Goal: Task Accomplishment & Management: Complete application form

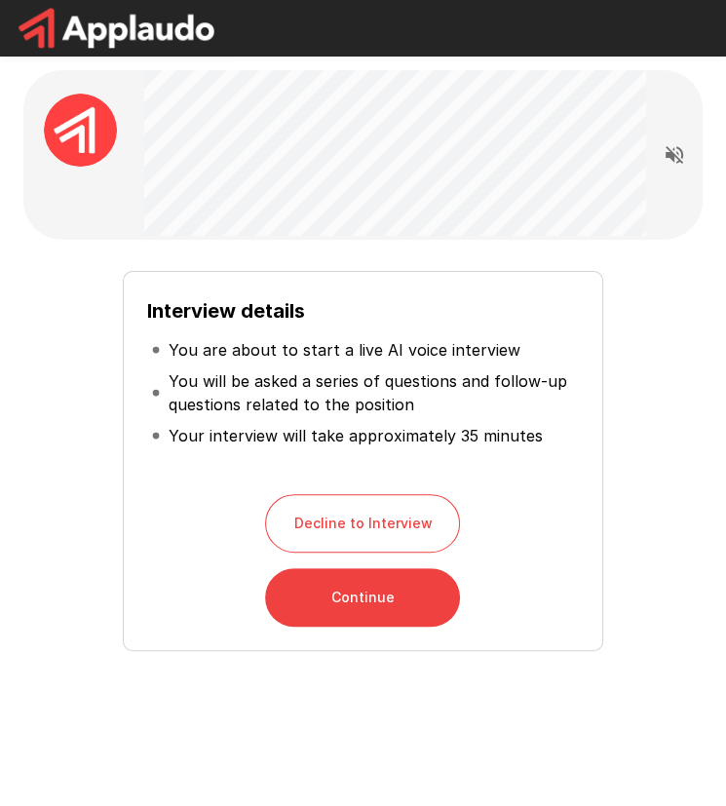
click at [380, 598] on button "Continue" at bounding box center [362, 597] width 195 height 58
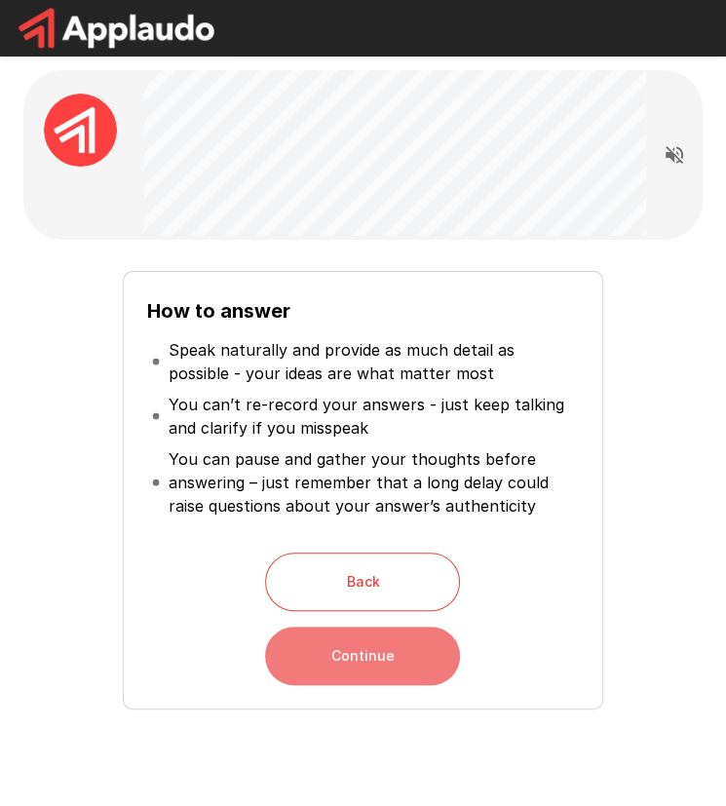
click at [375, 658] on button "Continue" at bounding box center [362, 655] width 195 height 58
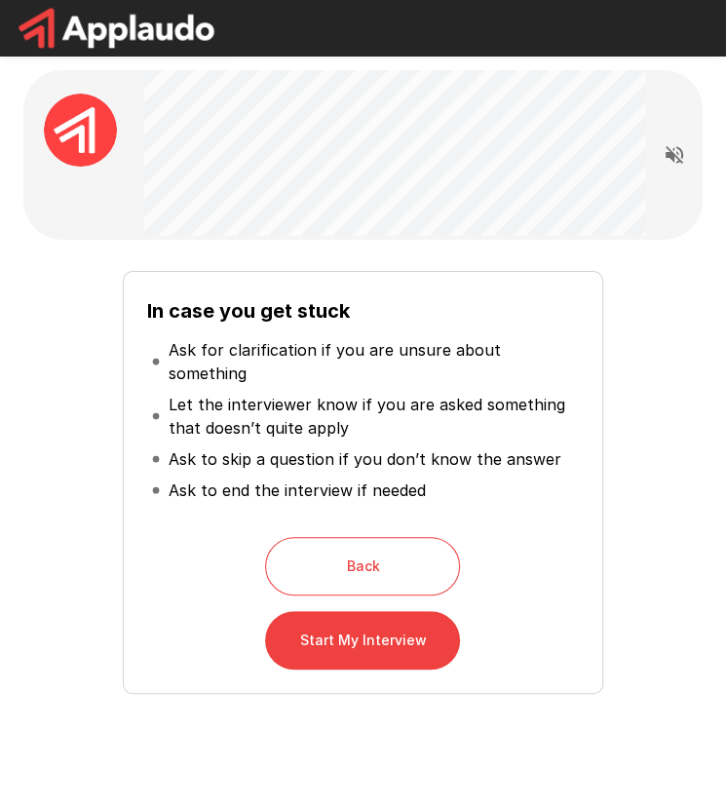
click at [371, 619] on button "Start My Interview" at bounding box center [362, 640] width 195 height 58
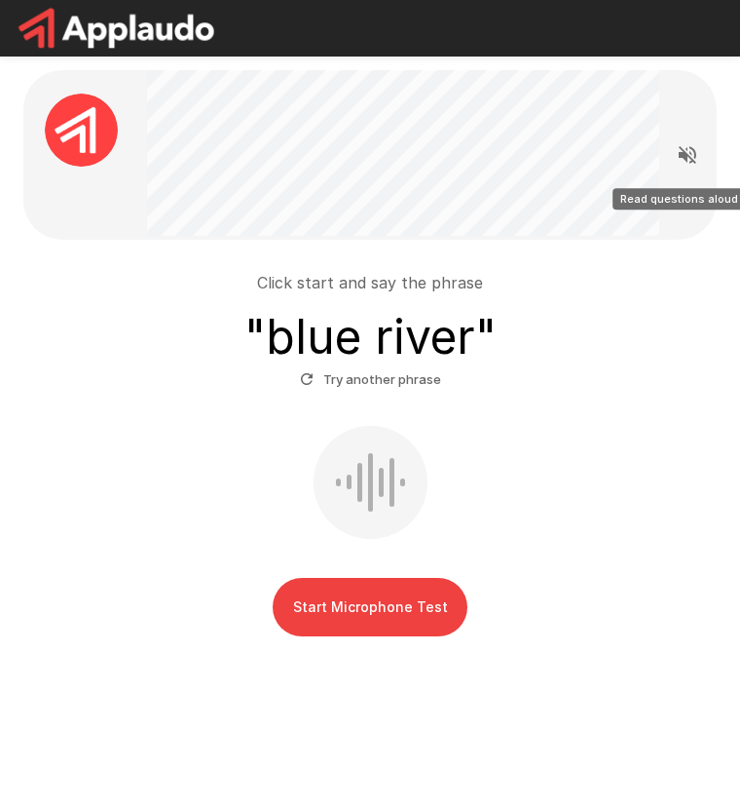
click at [680, 150] on icon "Read questions aloud" at bounding box center [687, 154] width 23 height 23
click at [405, 615] on button "Start Microphone Test" at bounding box center [370, 607] width 195 height 58
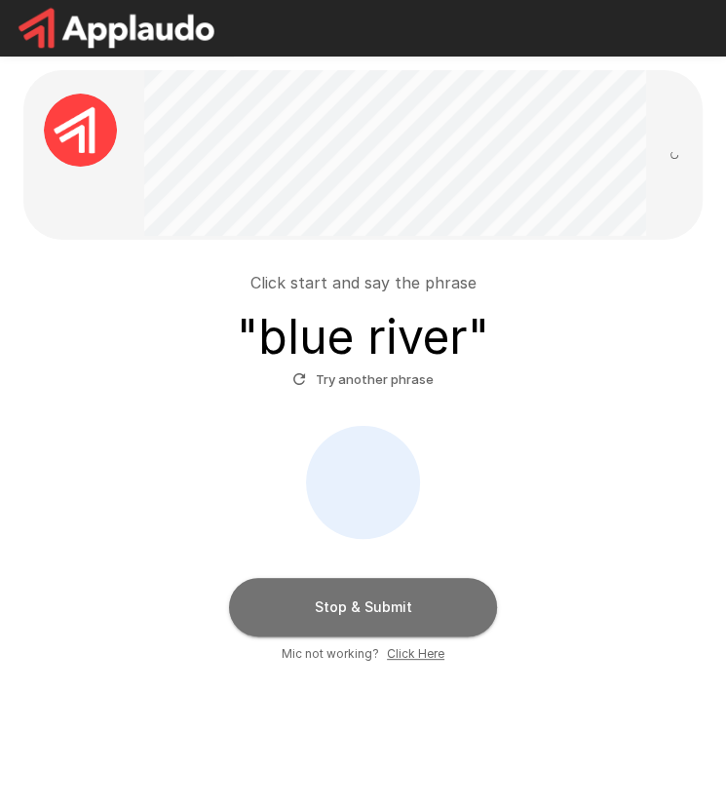
click at [470, 607] on button "Stop & Submit" at bounding box center [363, 607] width 268 height 58
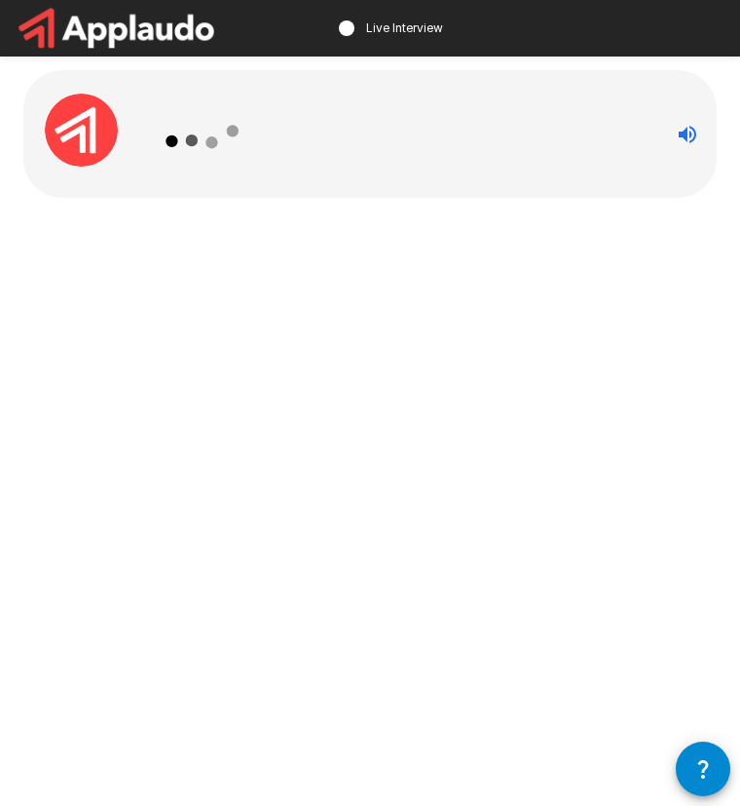
click at [510, 535] on div "Live Interview" at bounding box center [370, 403] width 740 height 806
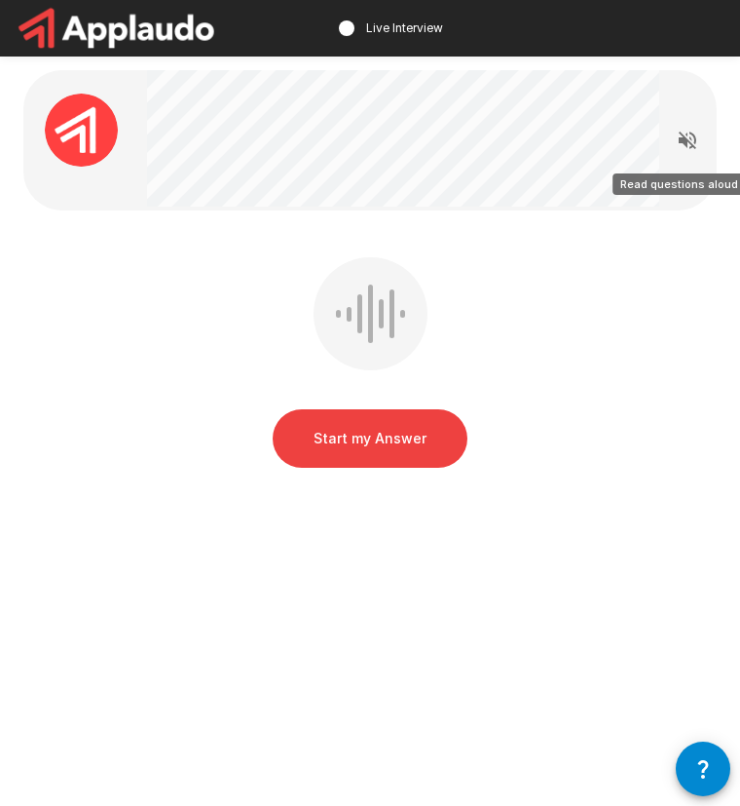
click at [678, 140] on icon "Read questions aloud" at bounding box center [687, 140] width 23 height 23
click at [434, 441] on button "Start my Answer" at bounding box center [370, 438] width 195 height 58
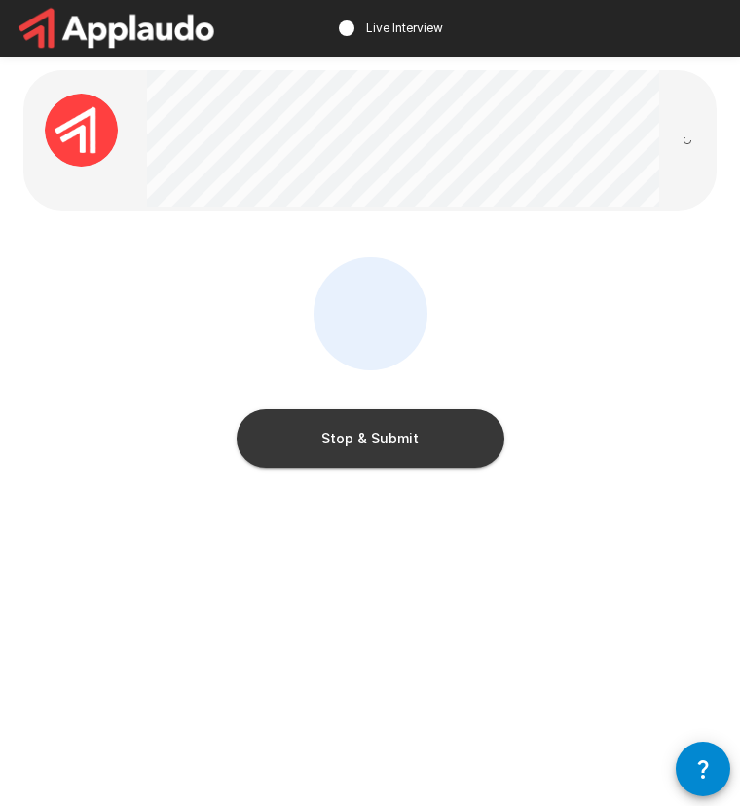
click at [459, 445] on button "Stop & Submit" at bounding box center [371, 438] width 268 height 58
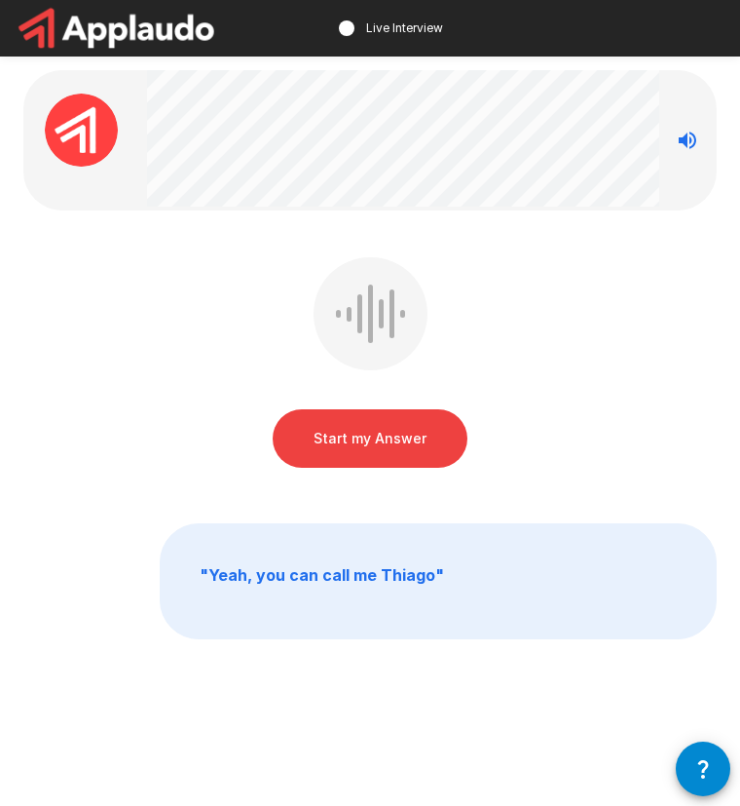
click at [426, 439] on button "Start my Answer" at bounding box center [370, 438] width 195 height 58
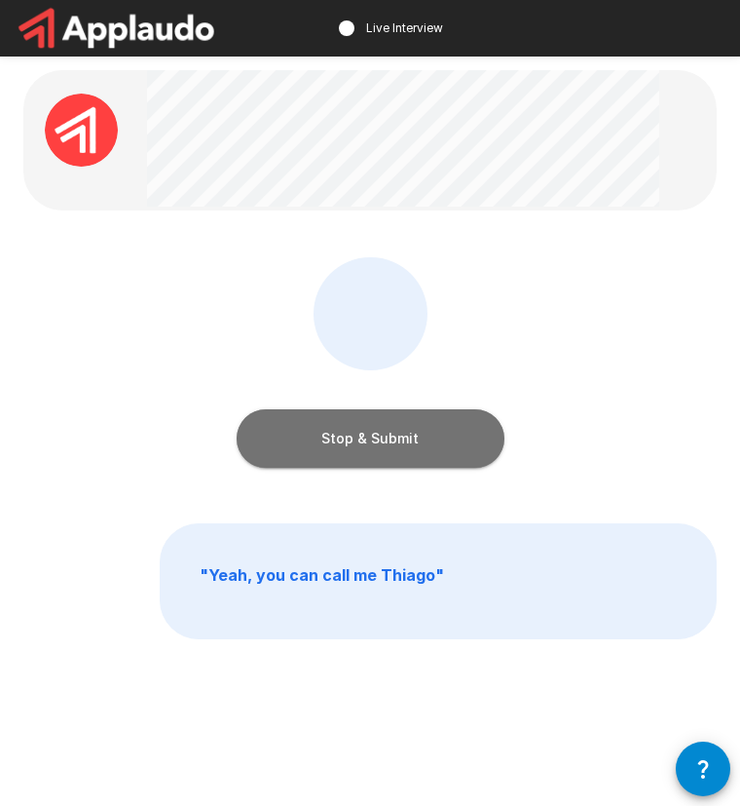
click at [426, 439] on button "Stop & Submit" at bounding box center [371, 438] width 268 height 58
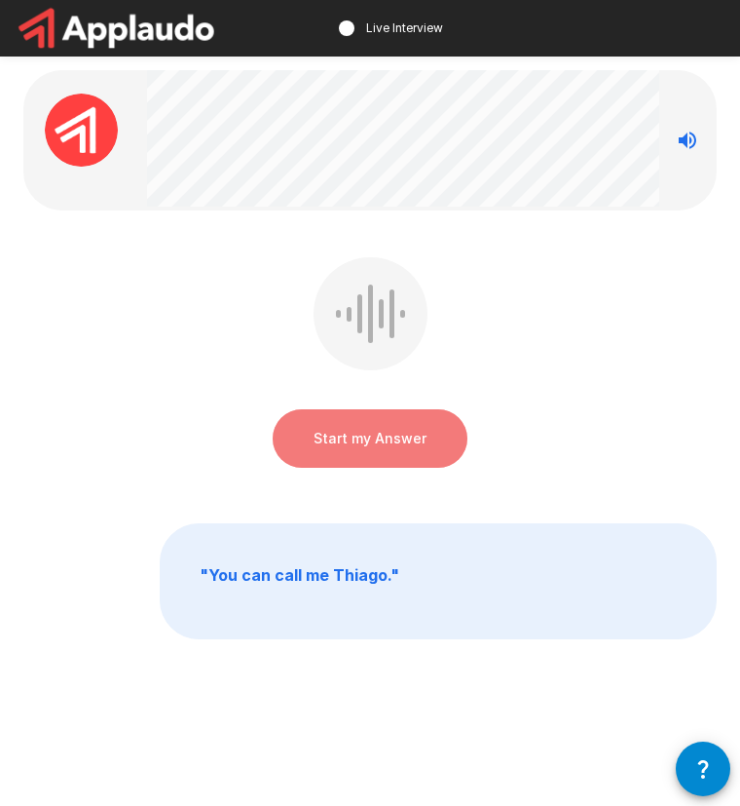
click at [413, 456] on button "Start my Answer" at bounding box center [370, 438] width 195 height 58
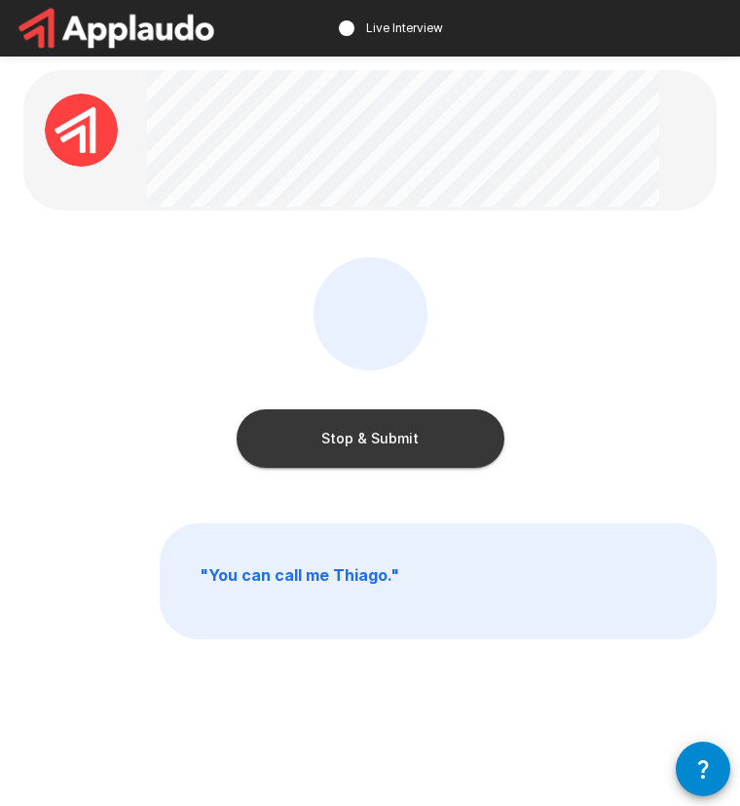
click at [461, 440] on button "Stop & Submit" at bounding box center [371, 438] width 268 height 58
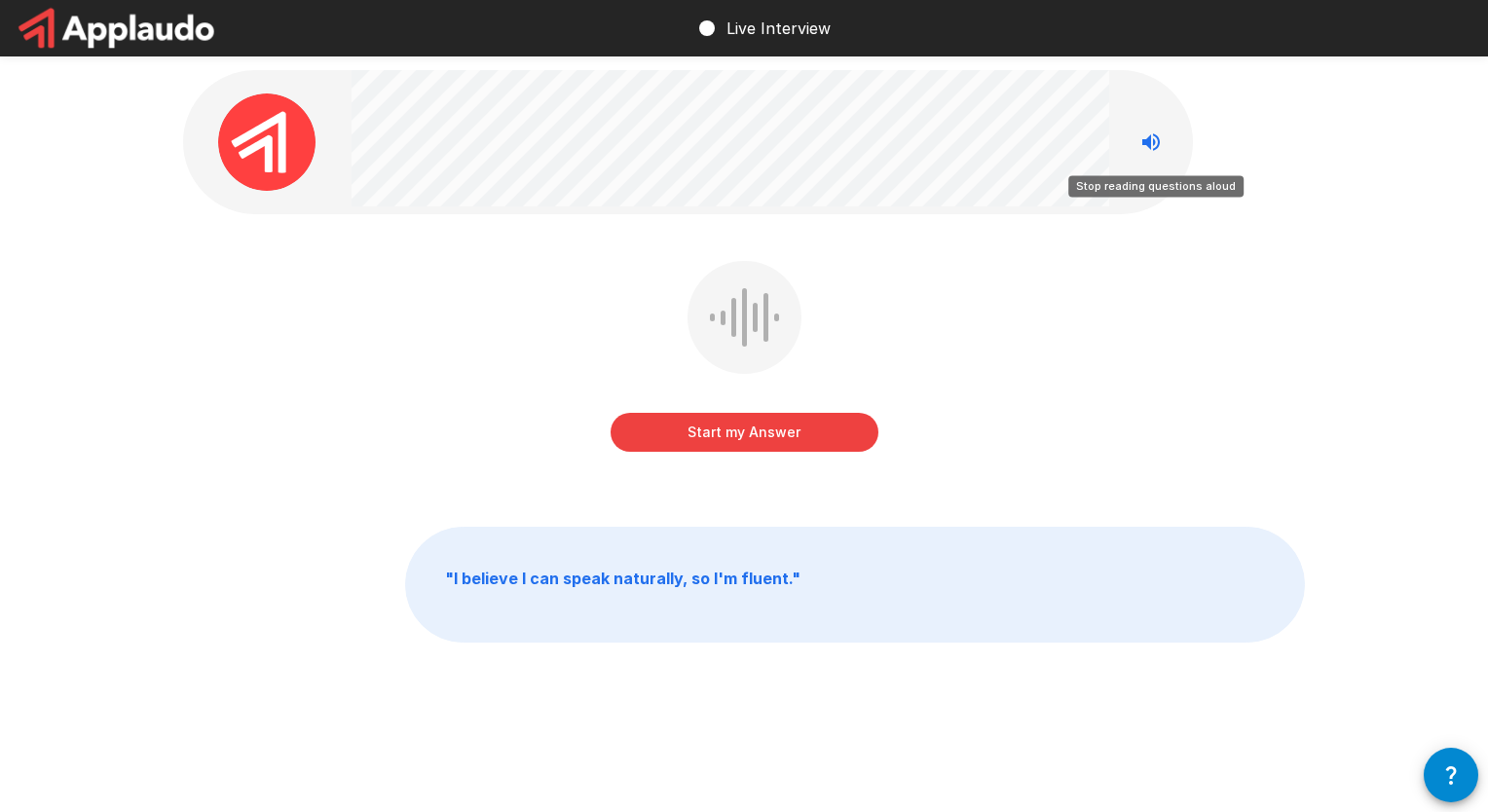
click at [739, 140] on icon "Stop reading questions aloud" at bounding box center [1152, 142] width 18 height 18
click at [739, 140] on icon "Read questions aloud" at bounding box center [1152, 142] width 18 height 18
click at [739, 146] on icon "Stop reading questions aloud" at bounding box center [1152, 142] width 18 height 18
click at [739, 144] on icon "Read questions aloud" at bounding box center [1152, 142] width 18 height 18
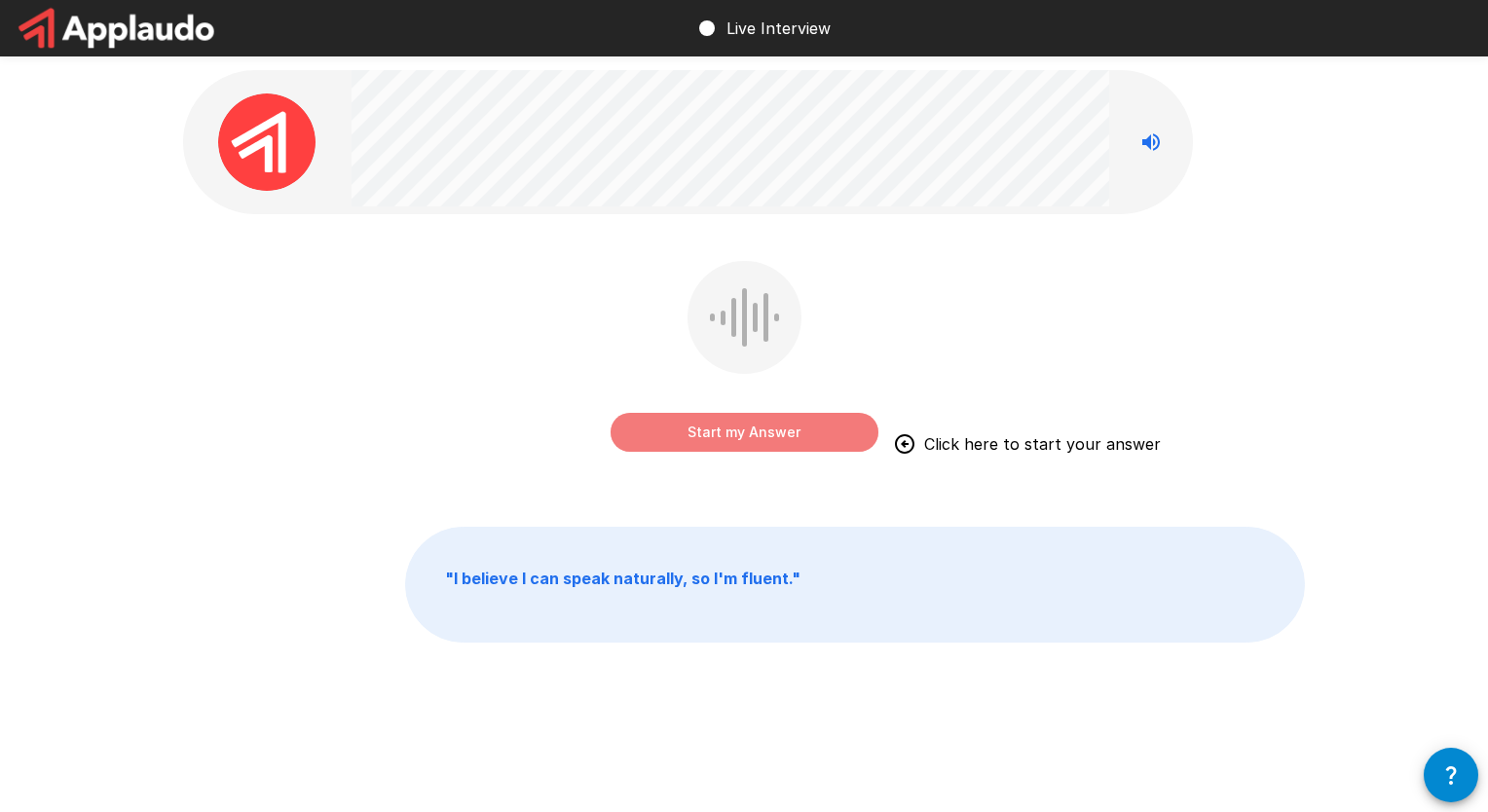
click at [739, 432] on button "Start my Answer" at bounding box center [745, 432] width 268 height 39
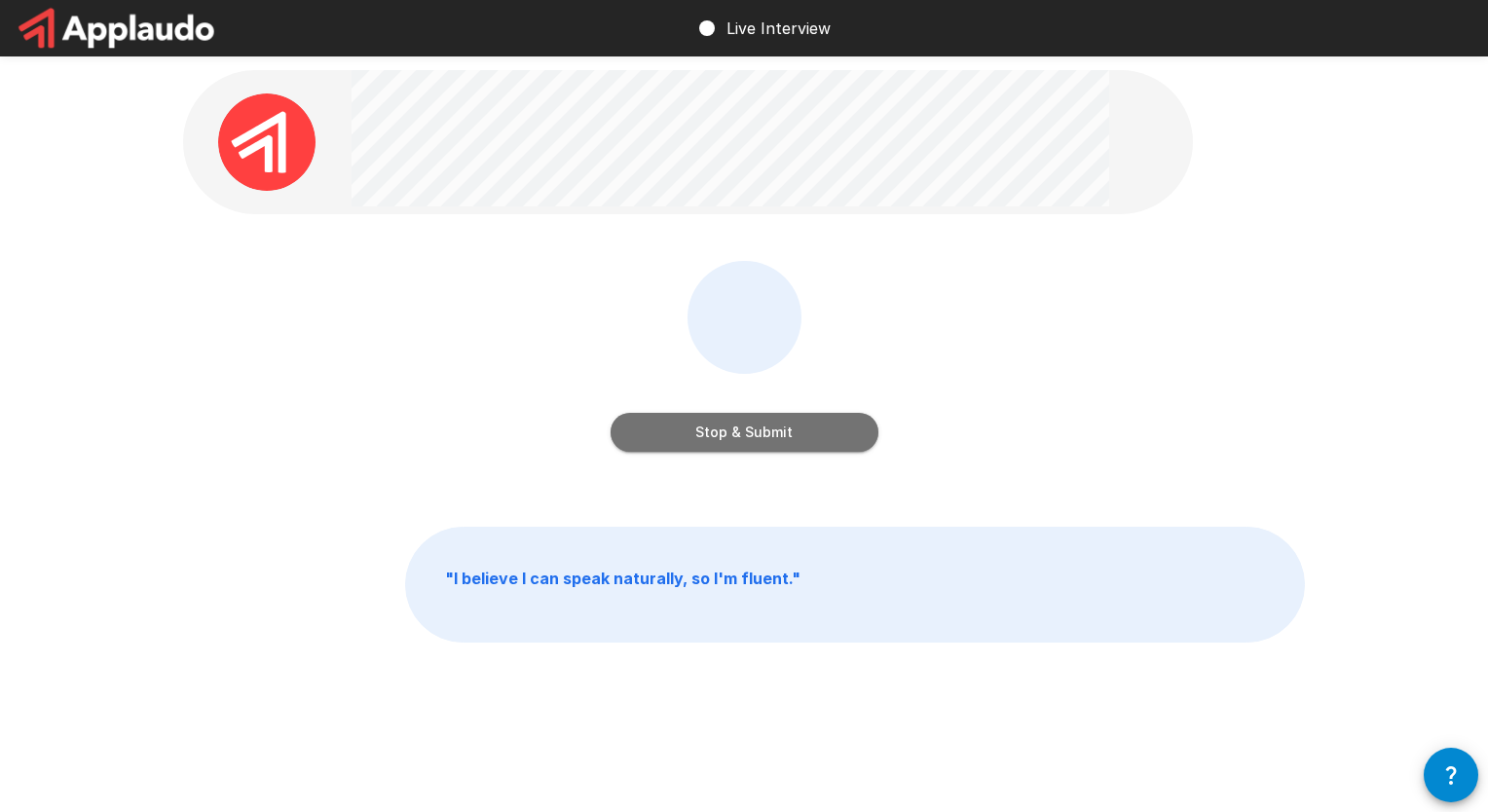
click at [739, 436] on button "Stop & Submit" at bounding box center [745, 432] width 268 height 39
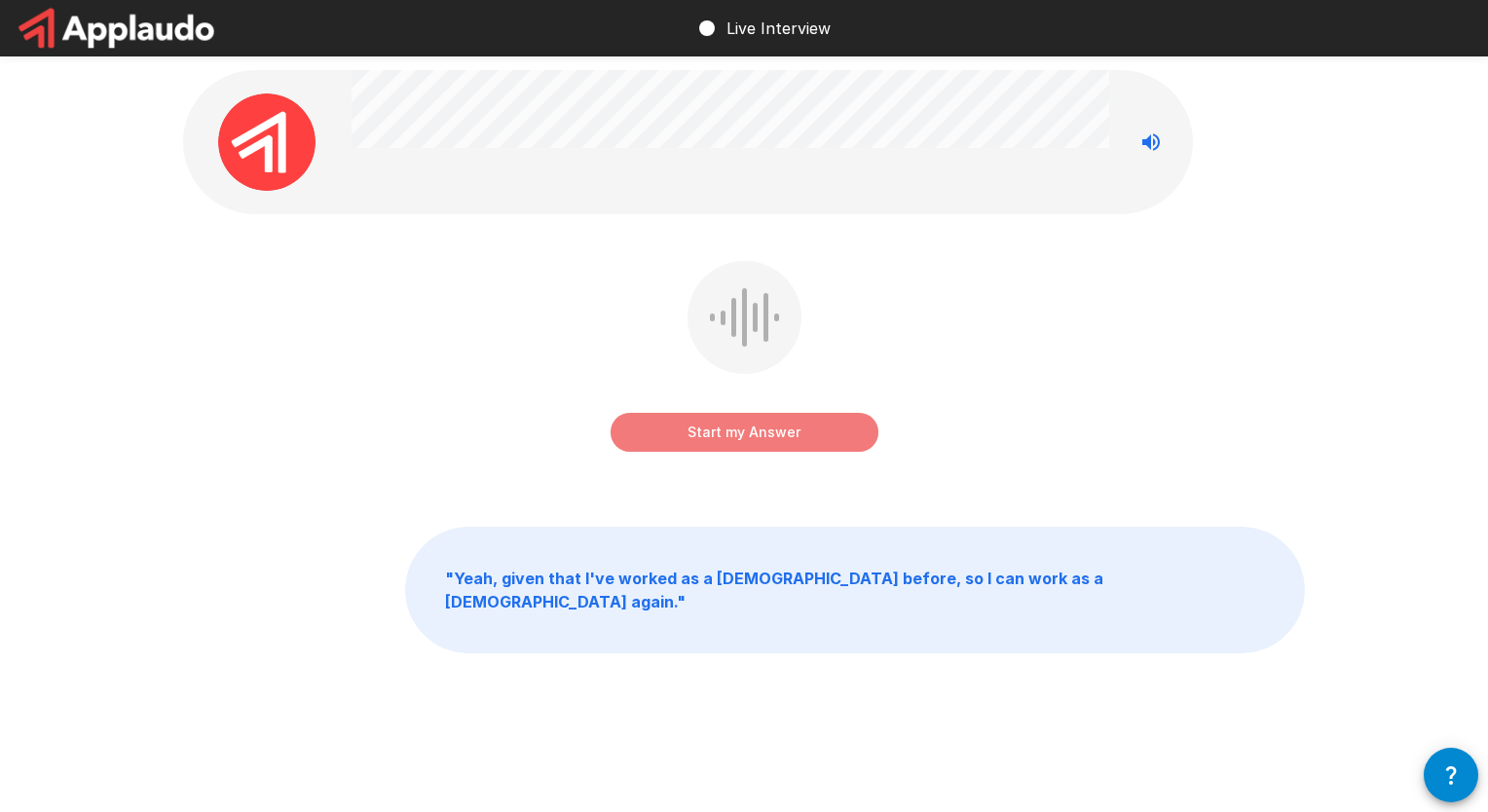
click at [739, 435] on button "Start my Answer" at bounding box center [745, 432] width 268 height 39
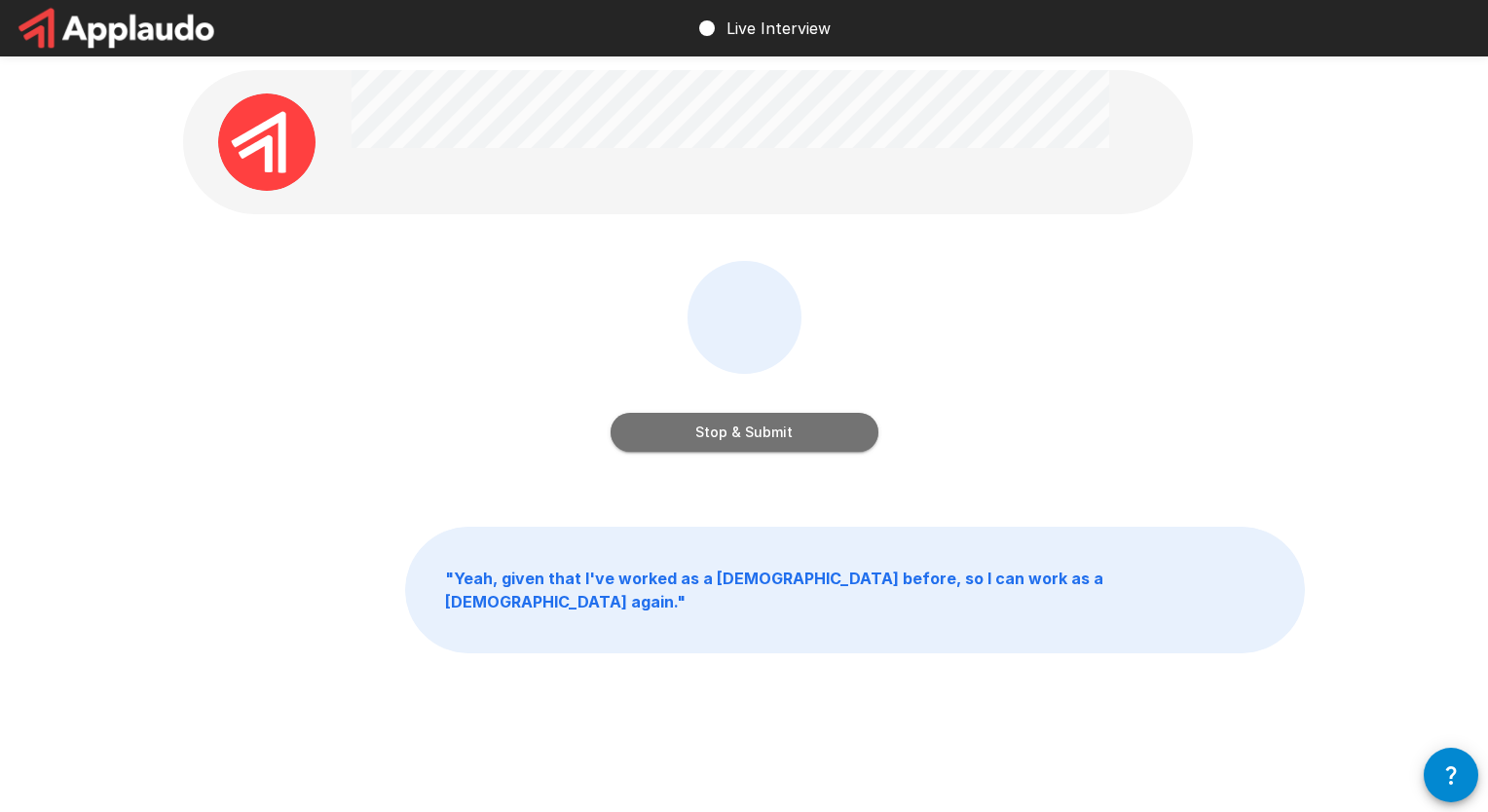
click at [739, 434] on button "Stop & Submit" at bounding box center [745, 432] width 268 height 39
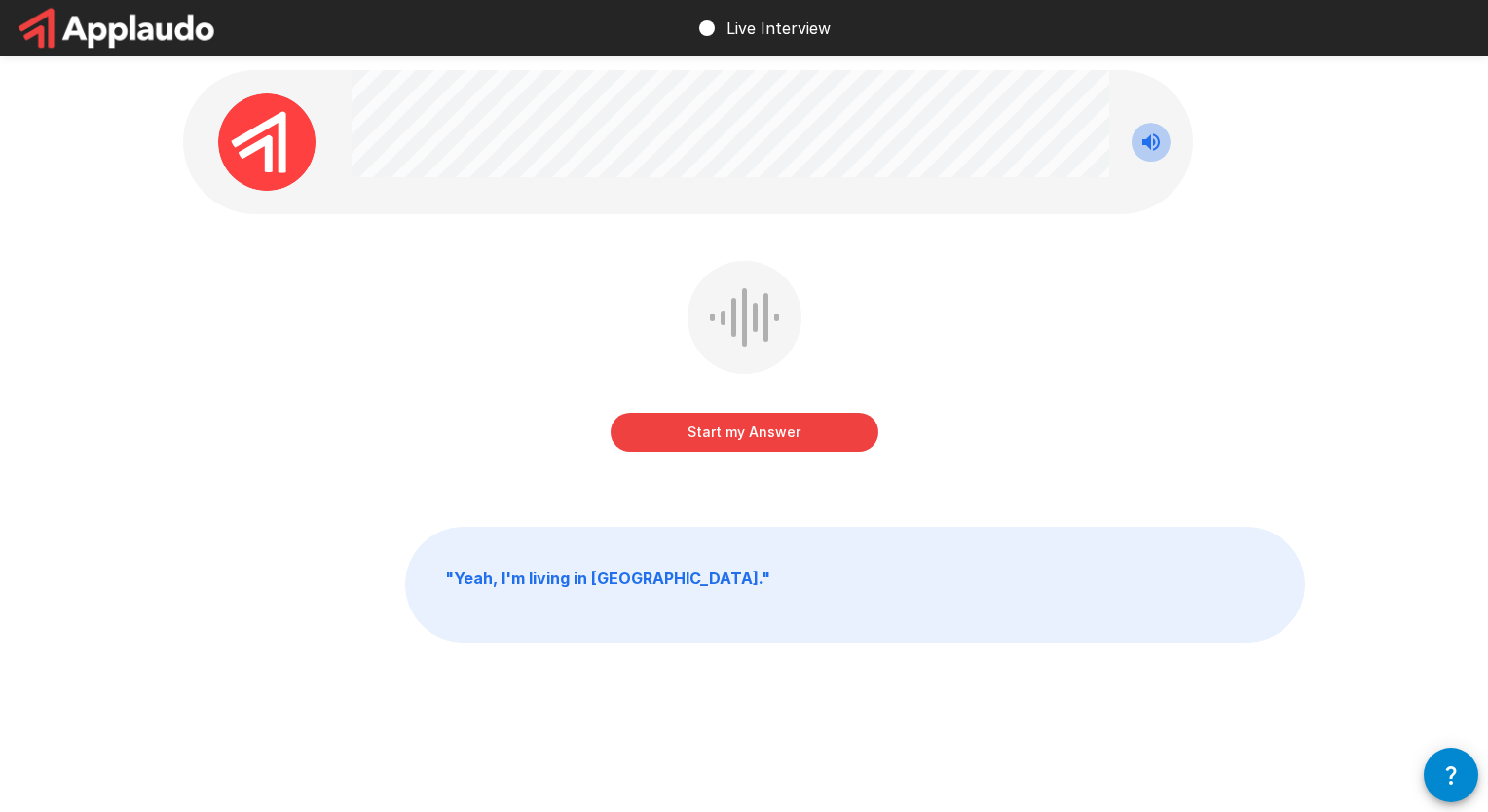
click at [739, 144] on icon "Stop reading questions aloud" at bounding box center [1152, 142] width 18 height 18
click at [739, 438] on button "Start my Answer" at bounding box center [745, 432] width 268 height 39
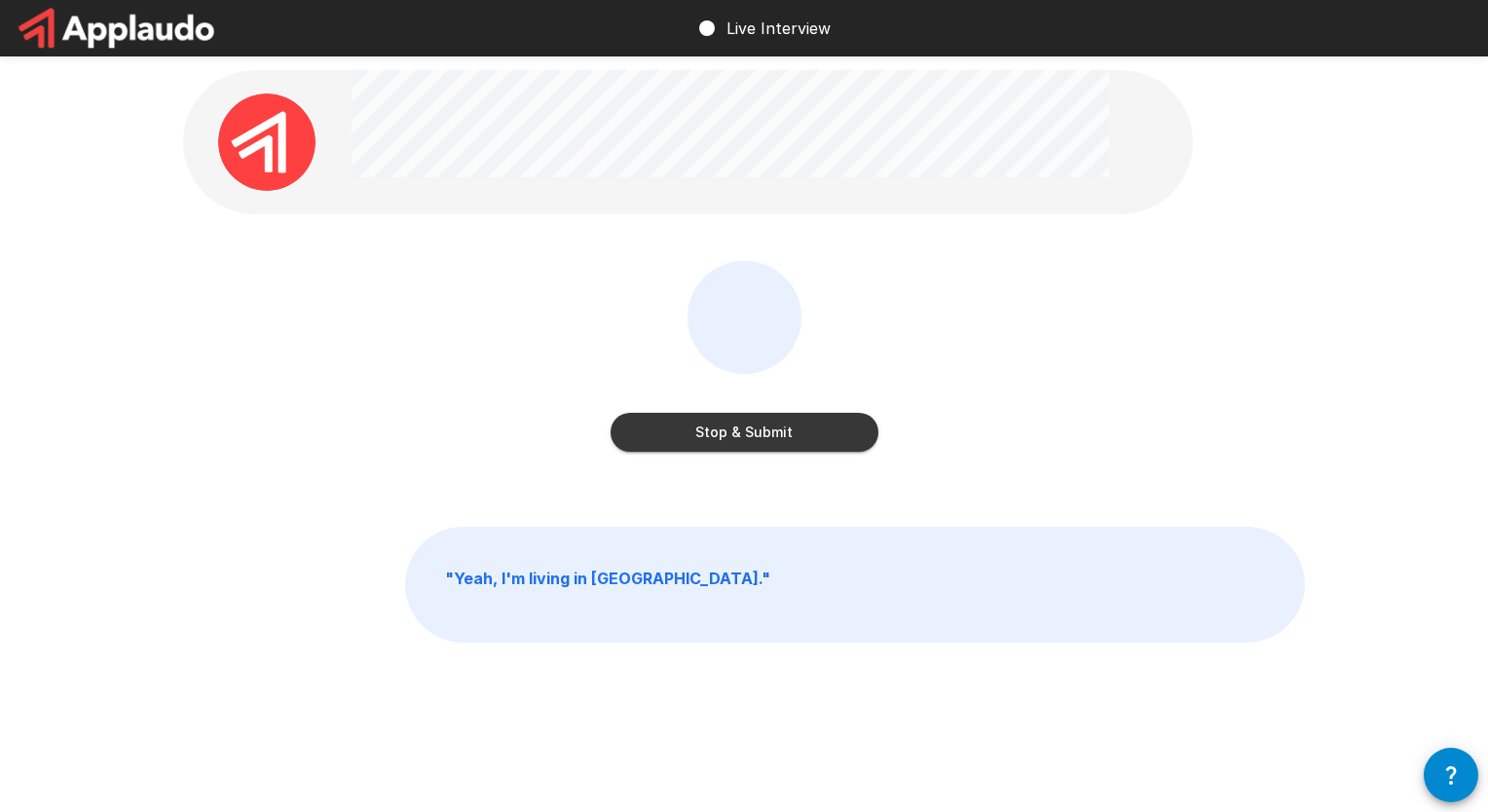
click at [739, 423] on button "Stop & Submit" at bounding box center [745, 432] width 268 height 39
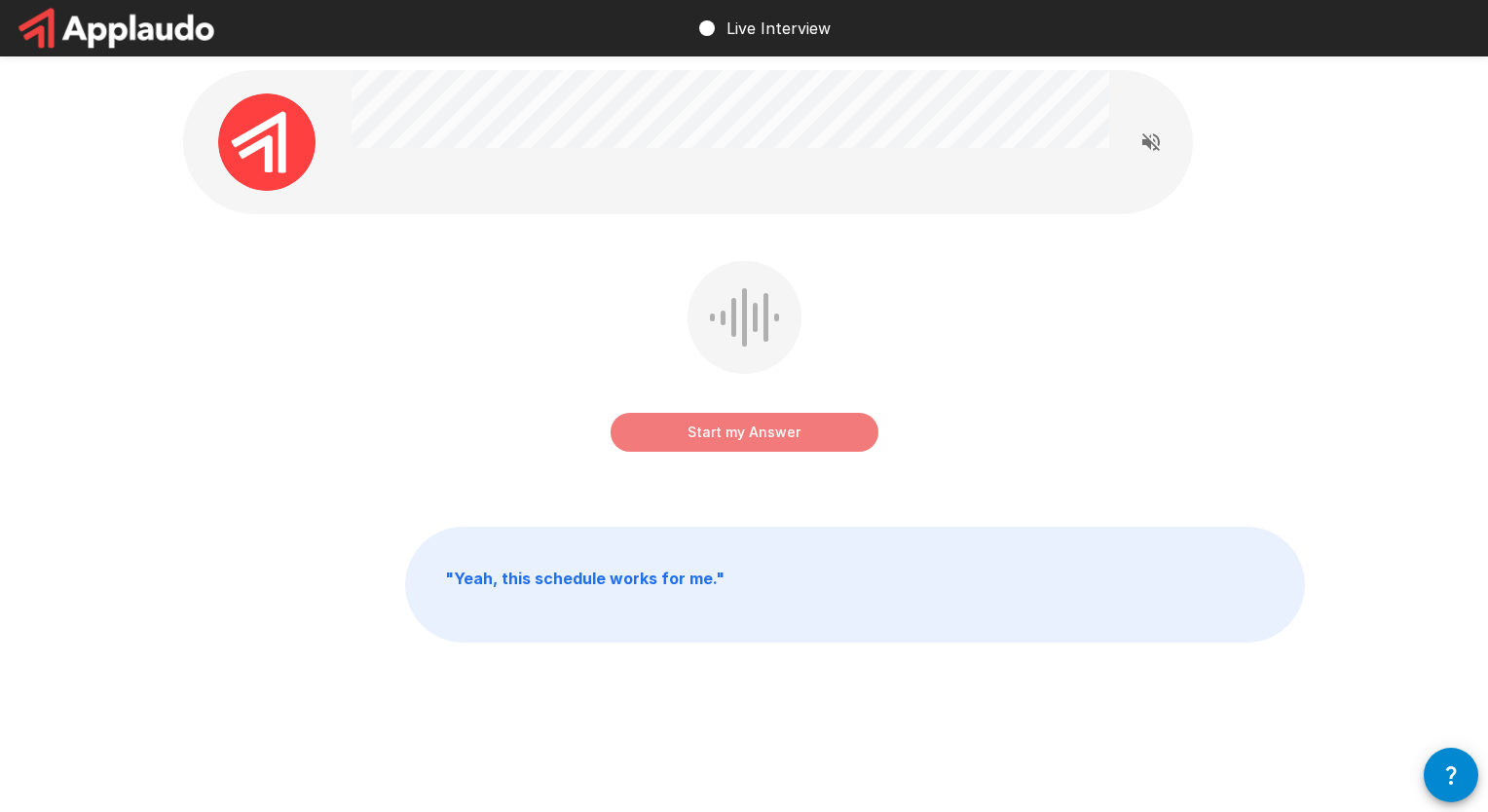
click at [739, 445] on button "Start my Answer" at bounding box center [745, 432] width 268 height 39
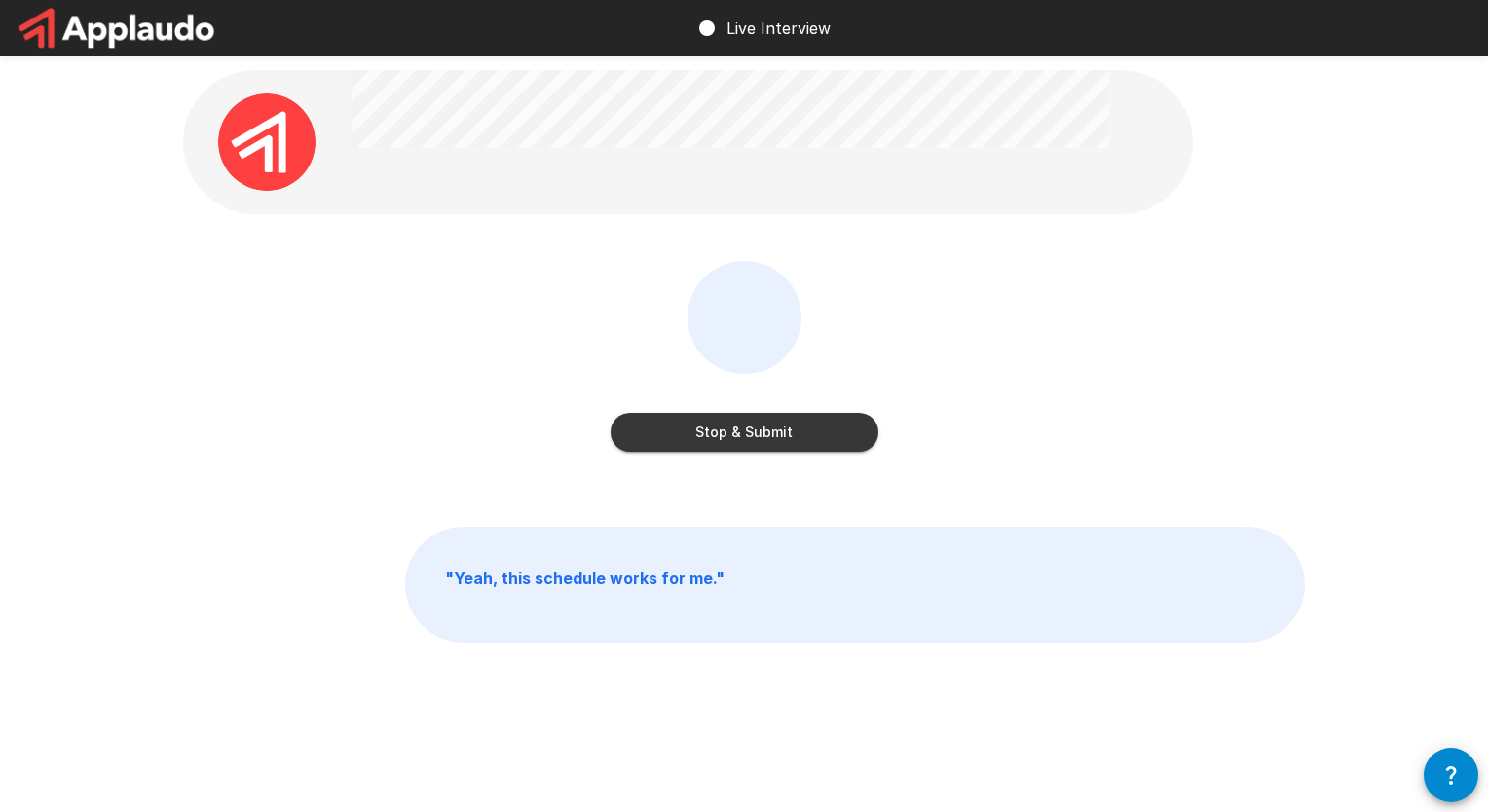
click at [739, 428] on button "Stop & Submit" at bounding box center [745, 432] width 268 height 39
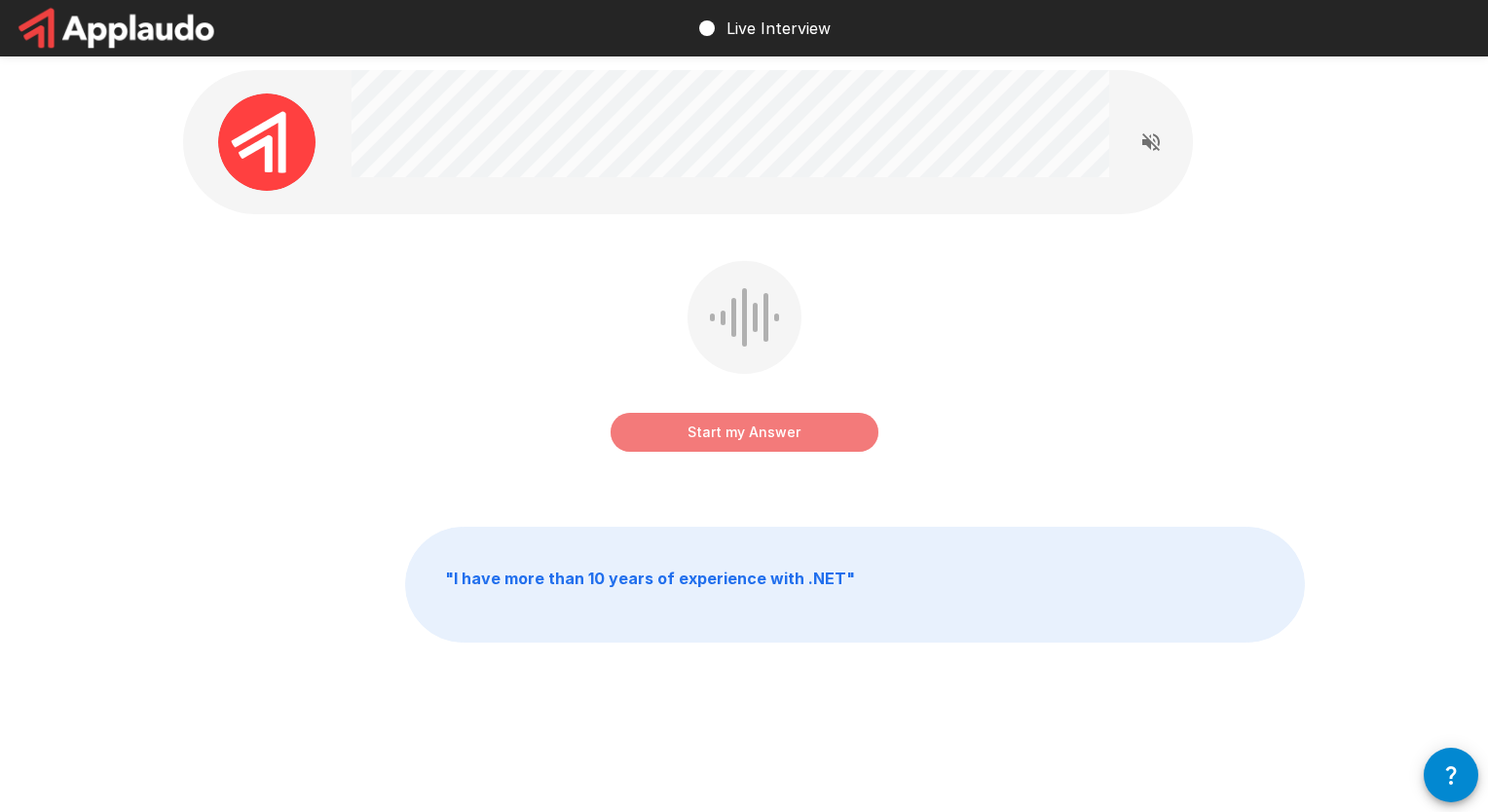
click at [739, 441] on button "Start my Answer" at bounding box center [745, 432] width 268 height 39
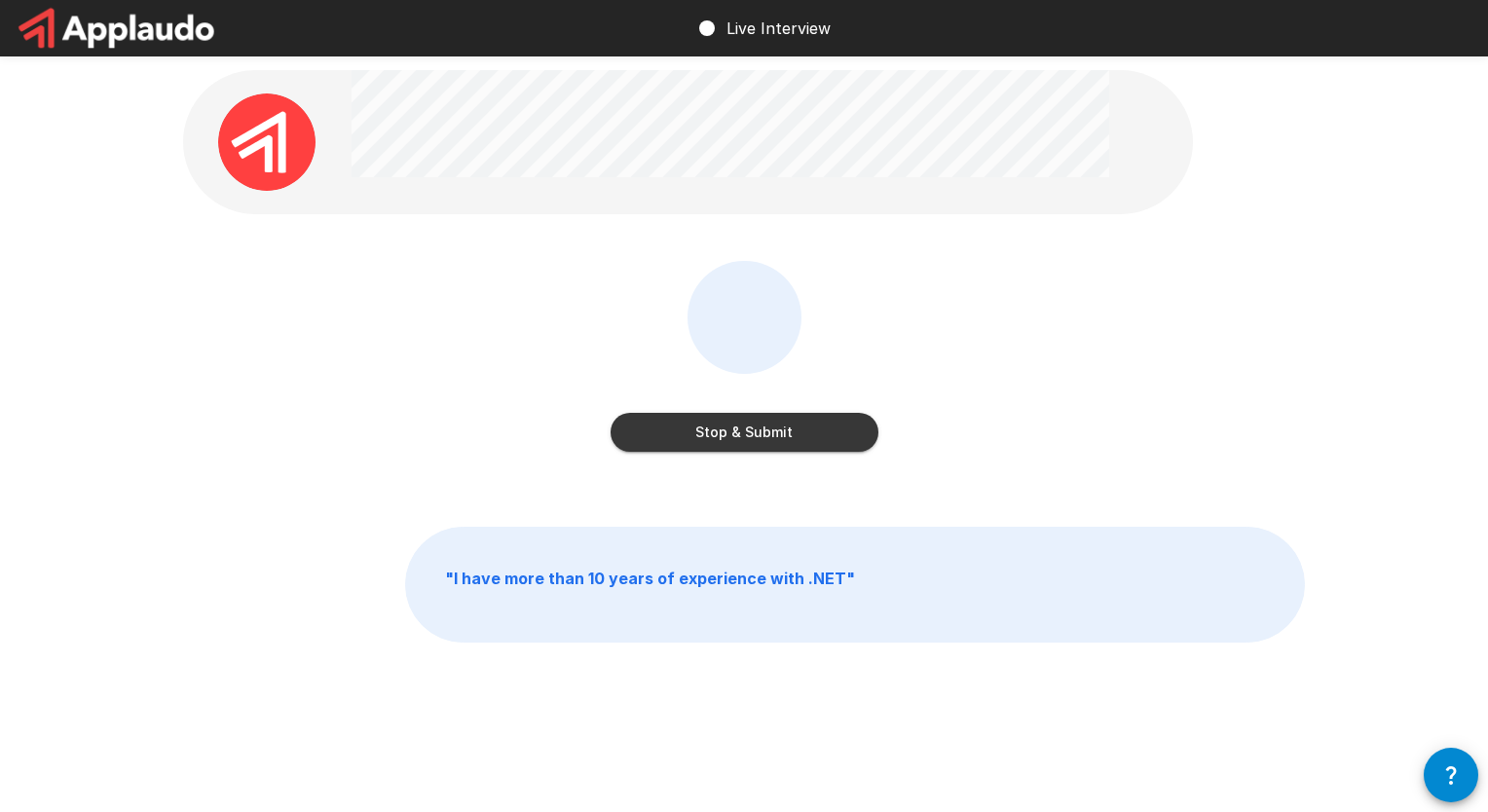
click at [739, 438] on button "Stop & Submit" at bounding box center [745, 432] width 268 height 39
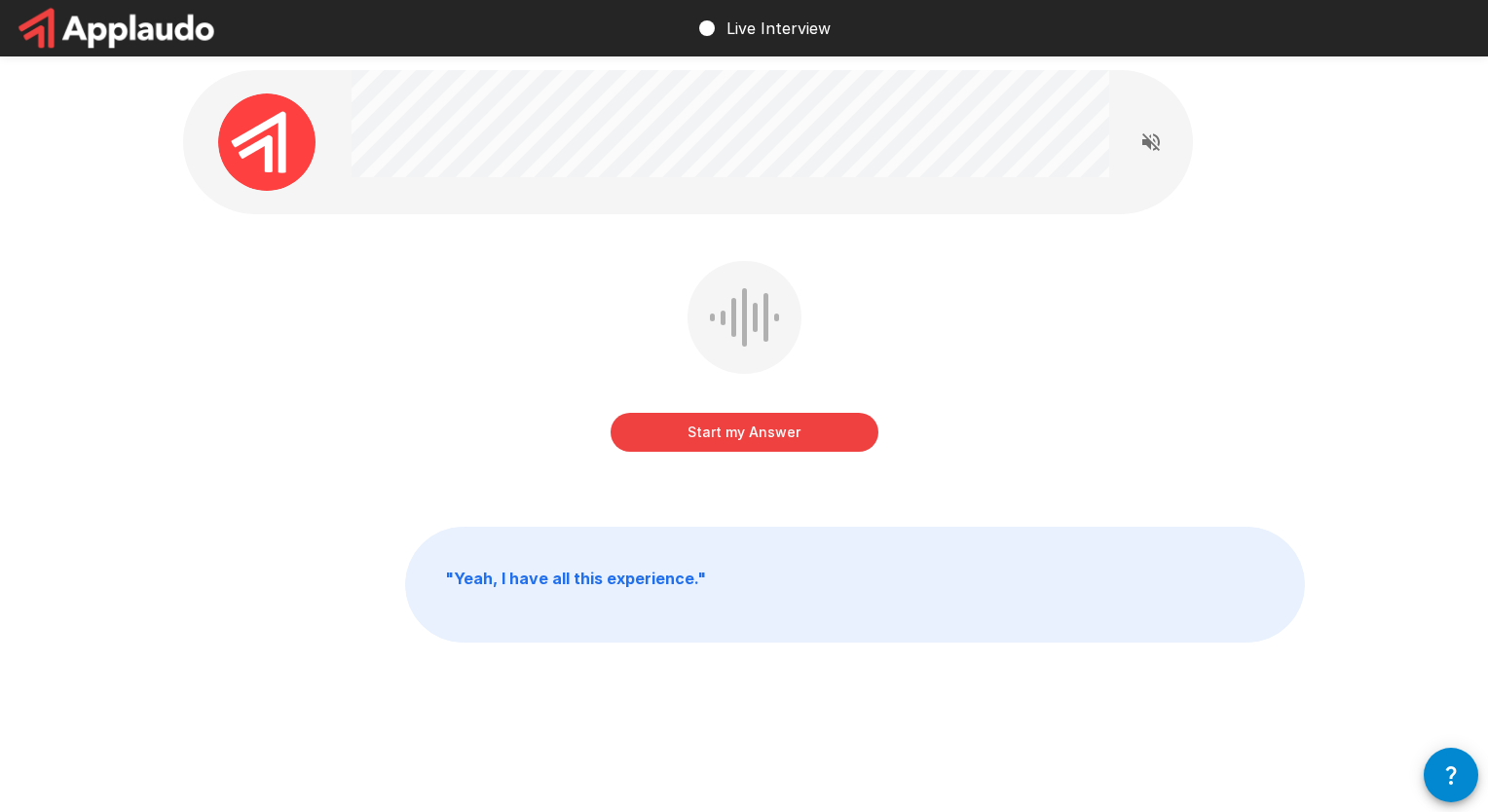
click at [739, 444] on button "Start my Answer" at bounding box center [745, 432] width 268 height 39
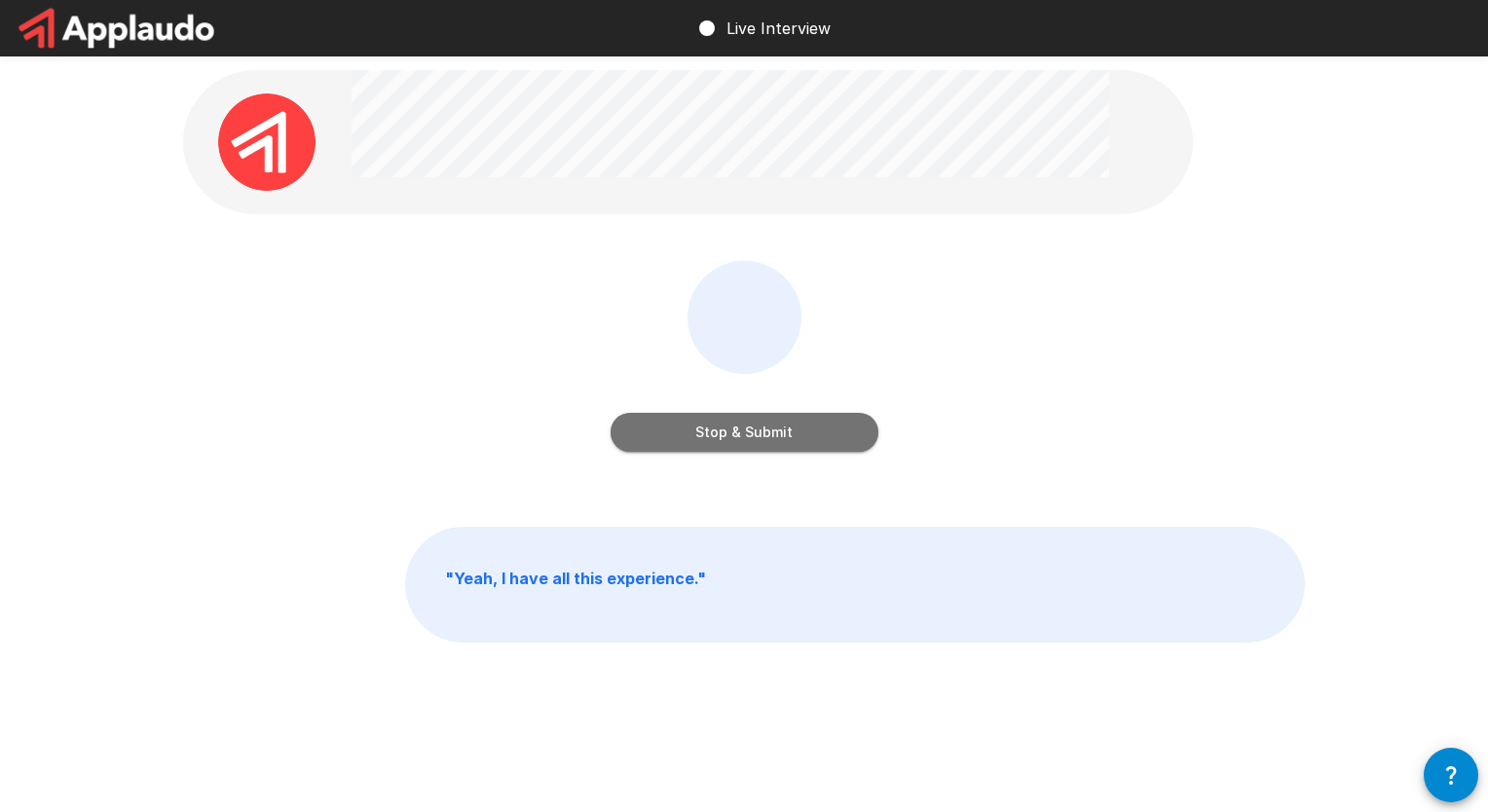
click at [739, 445] on button "Stop & Submit" at bounding box center [745, 432] width 268 height 39
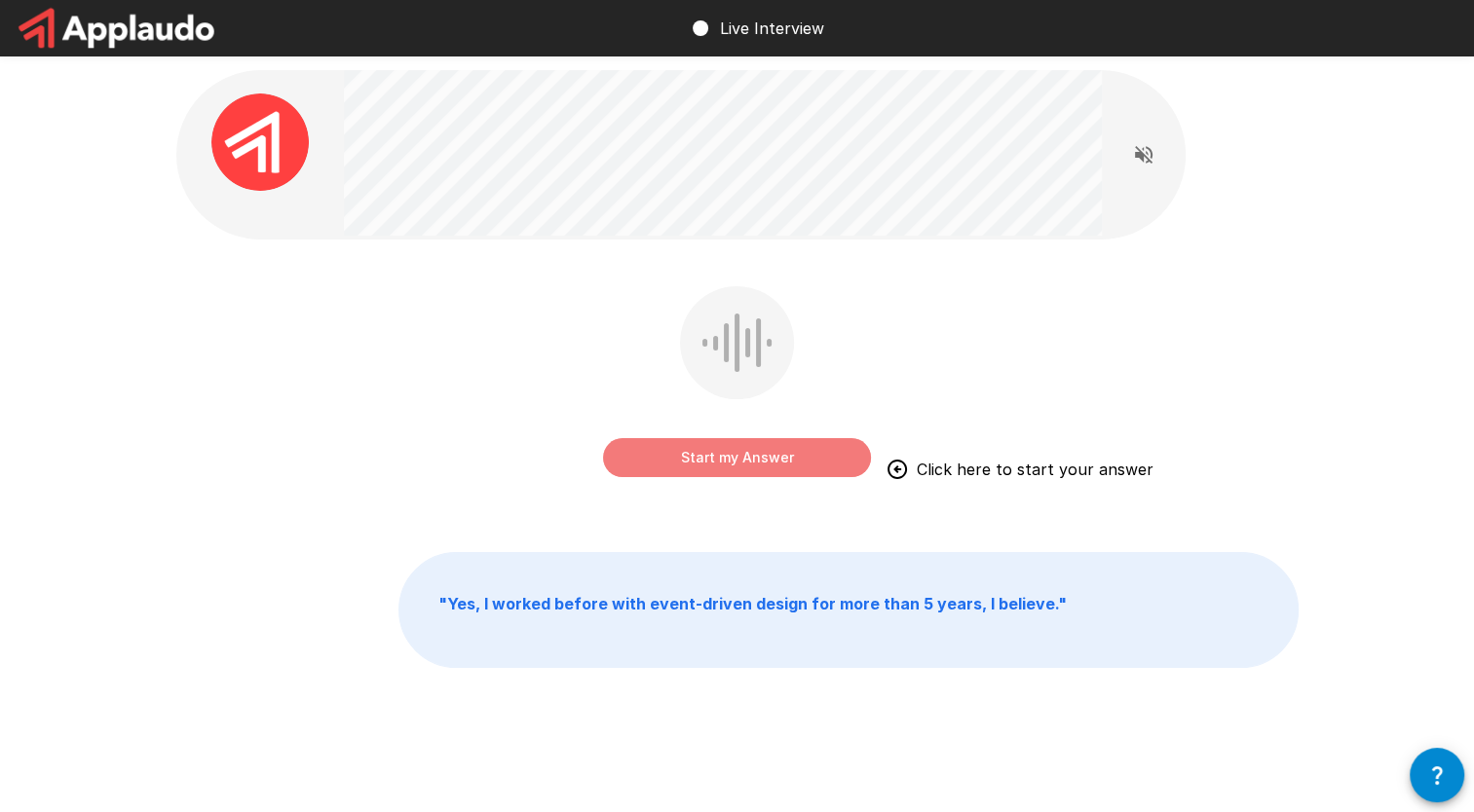
click at [739, 447] on button "Start my Answer" at bounding box center [737, 457] width 268 height 39
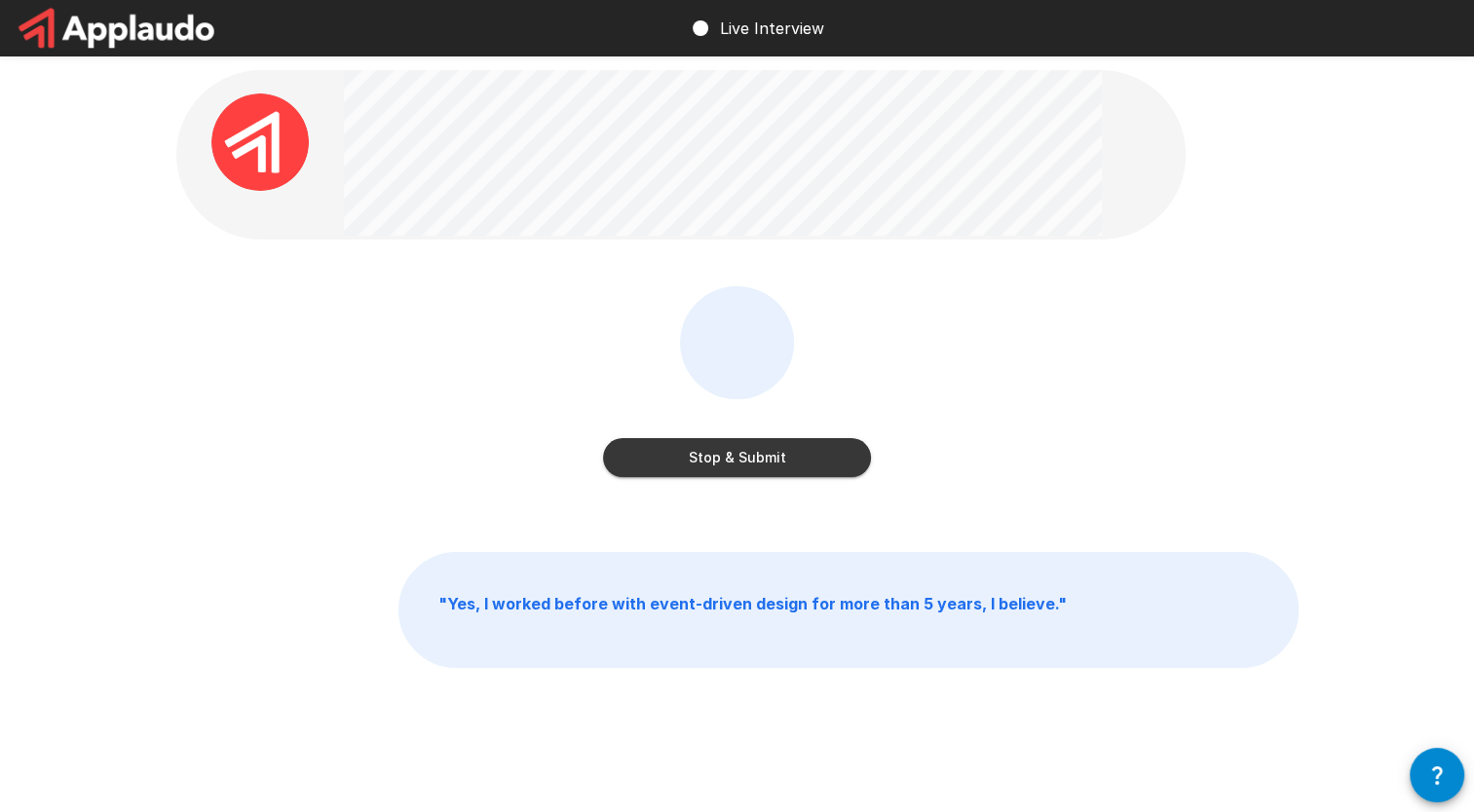
click at [739, 446] on button "Stop & Submit" at bounding box center [737, 457] width 268 height 39
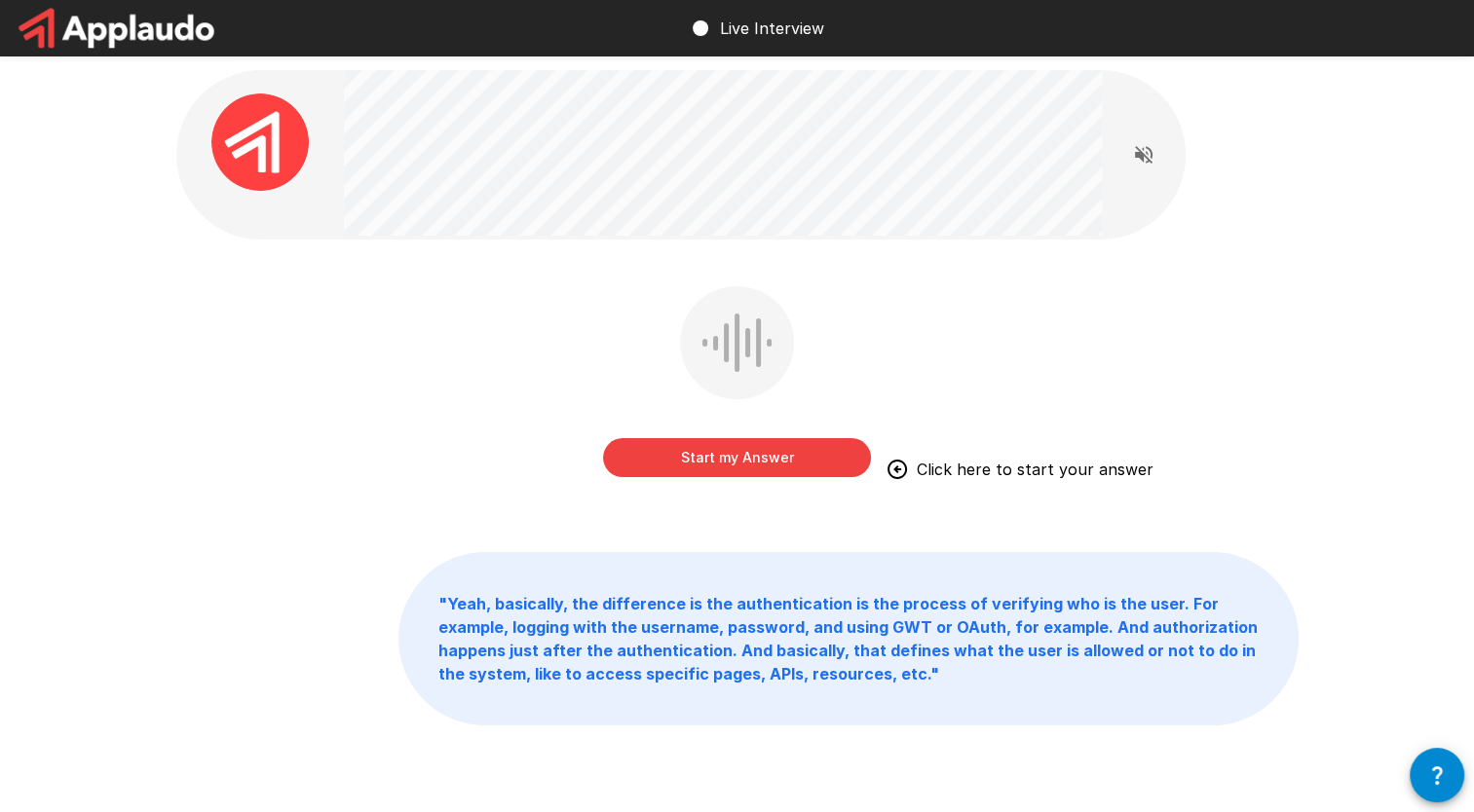
click at [739, 452] on button "Start my Answer" at bounding box center [737, 457] width 268 height 39
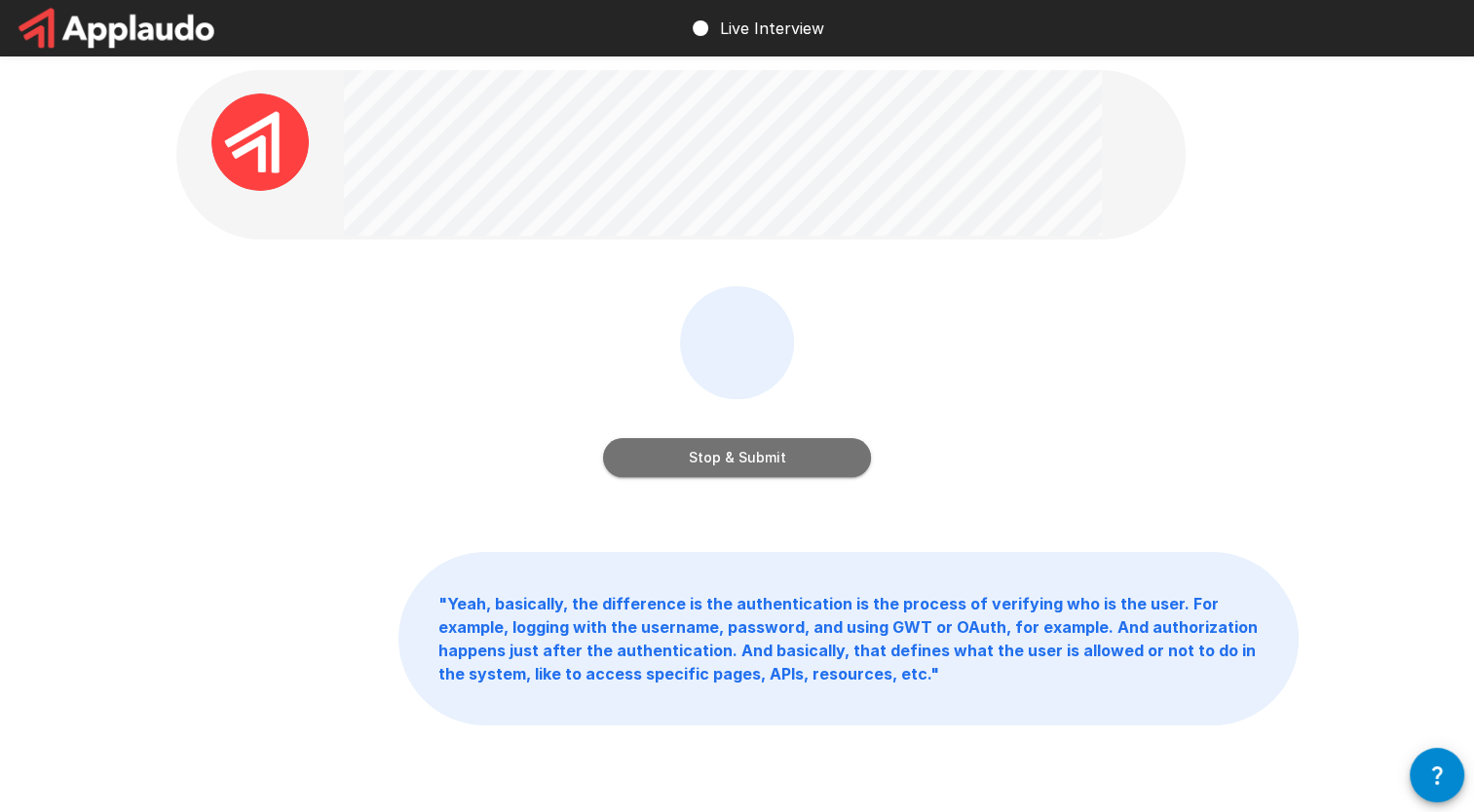
click at [739, 452] on button "Stop & Submit" at bounding box center [737, 457] width 268 height 39
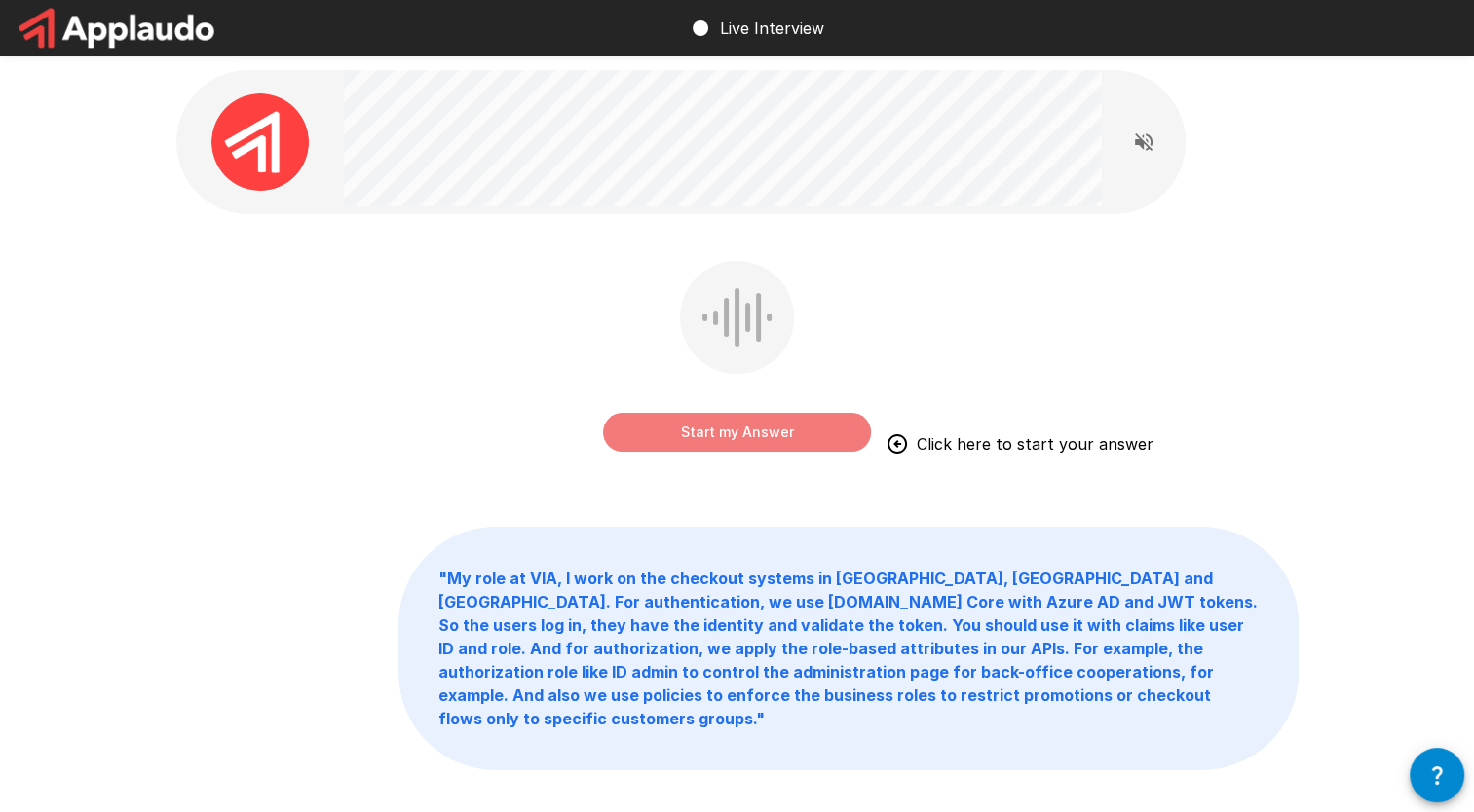
click at [739, 423] on button "Start my Answer" at bounding box center [737, 432] width 268 height 39
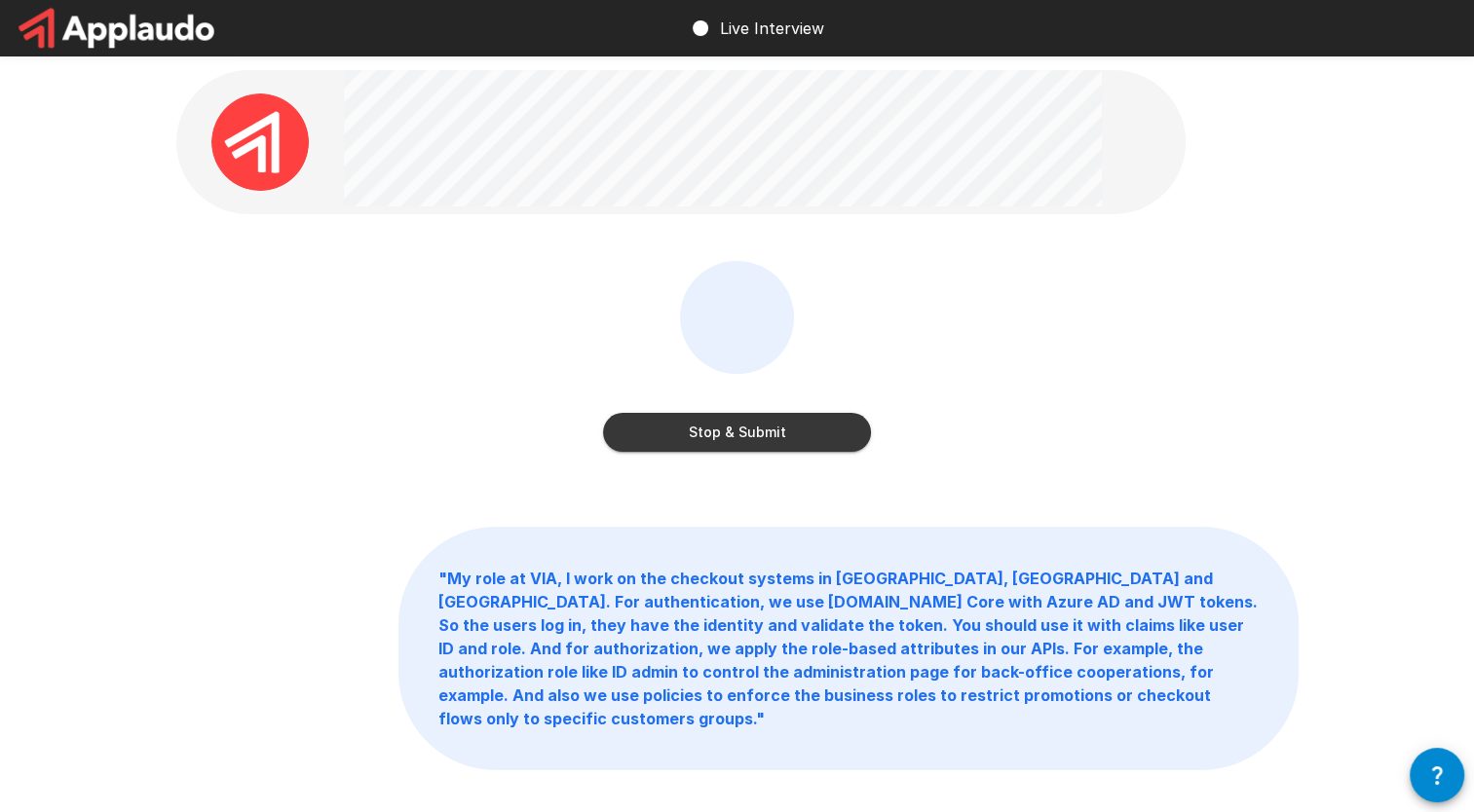
click at [739, 431] on button "Stop & Submit" at bounding box center [737, 432] width 268 height 39
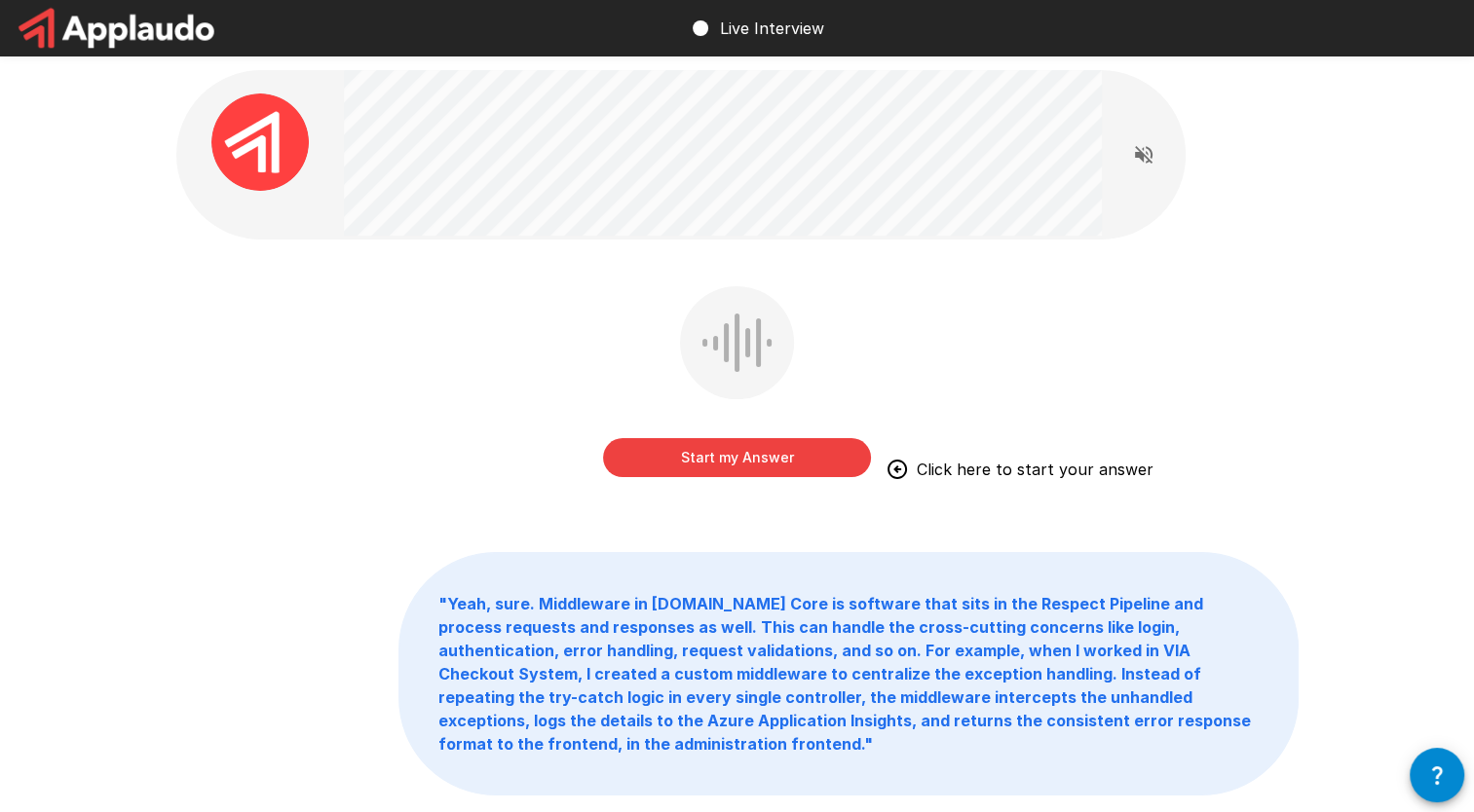
click at [694, 453] on button "Start my Answer" at bounding box center [737, 457] width 268 height 39
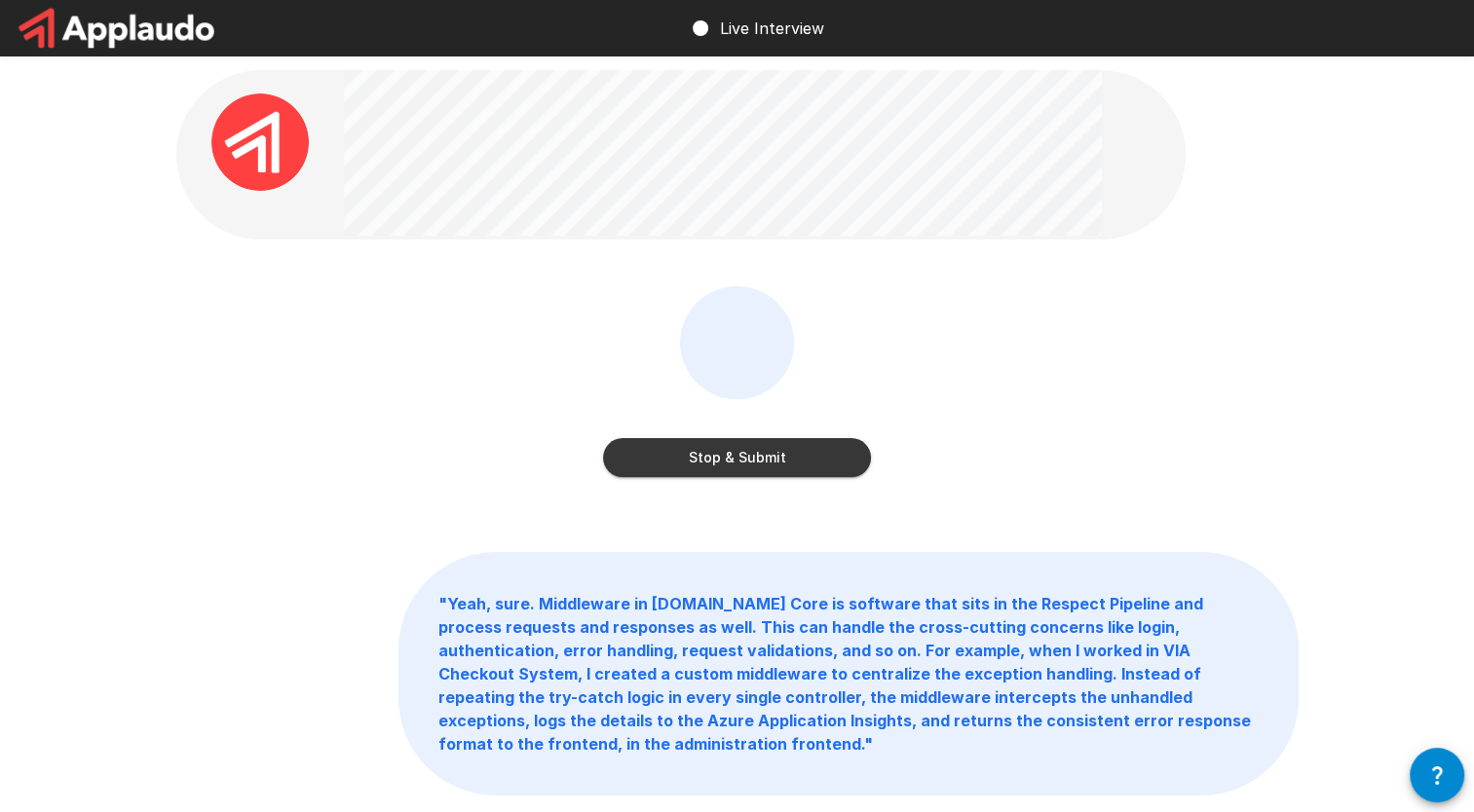
click at [739, 456] on button "Stop & Submit" at bounding box center [737, 457] width 268 height 39
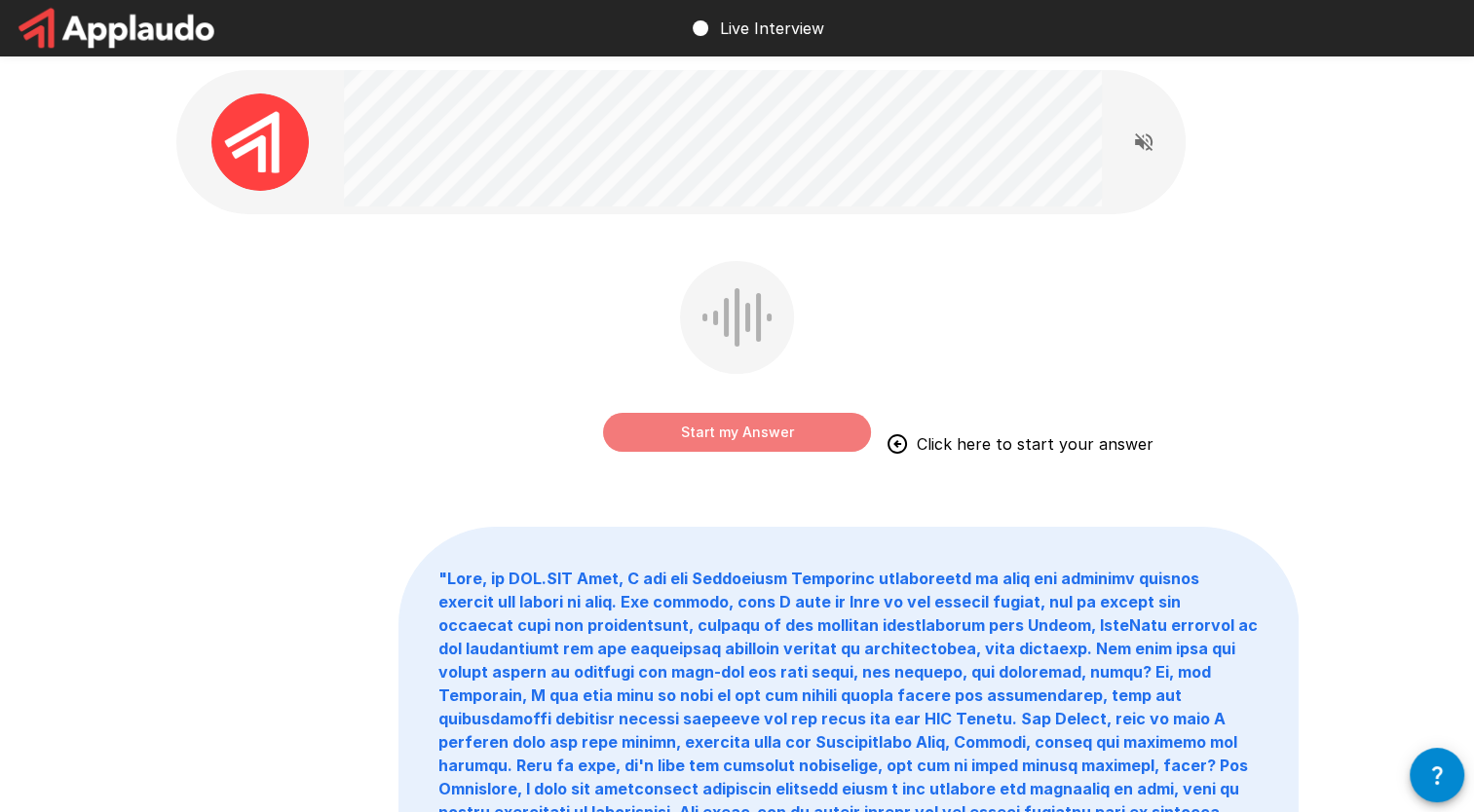
click at [739, 436] on button "Start my Answer" at bounding box center [737, 432] width 268 height 39
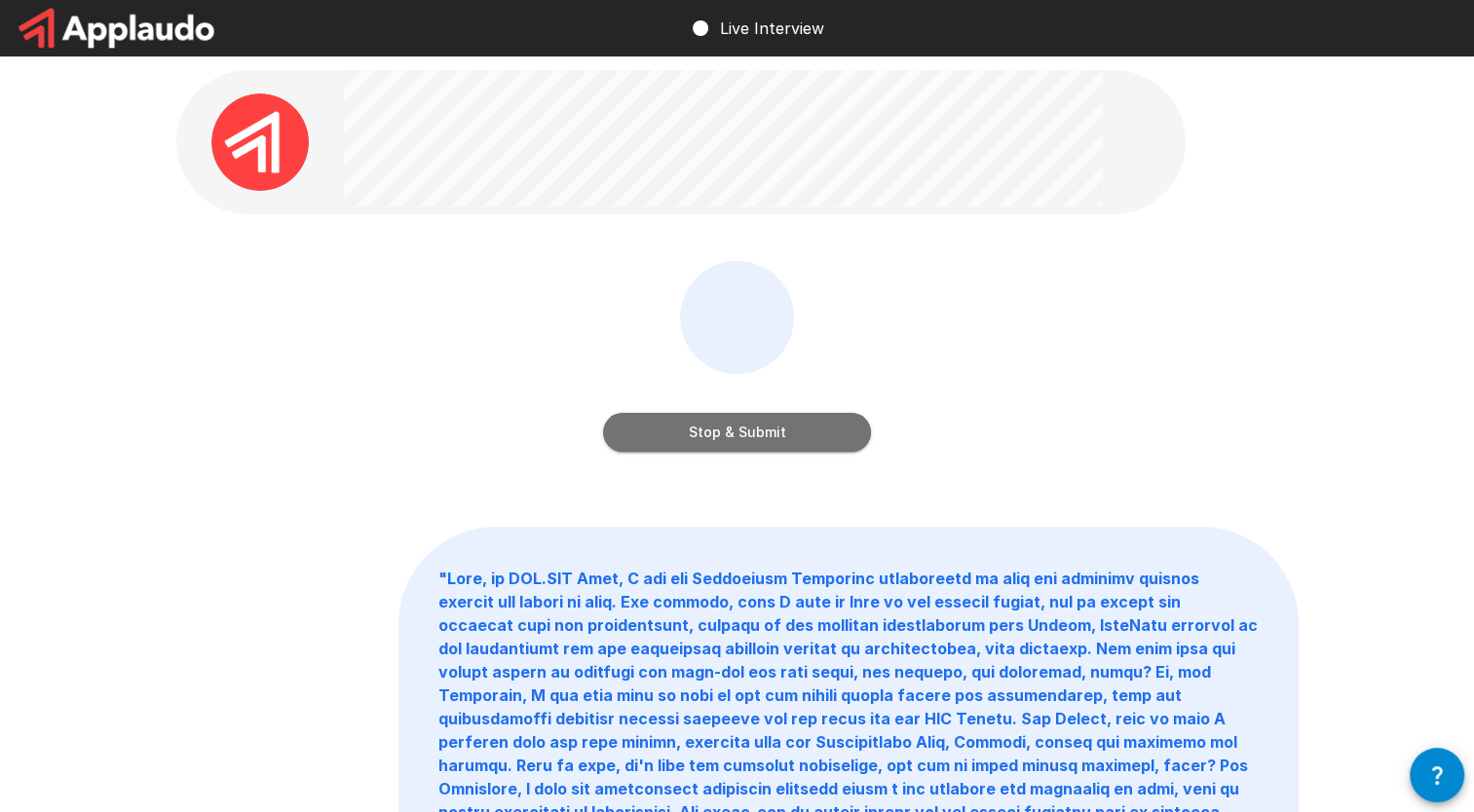
click at [739, 432] on button "Stop & Submit" at bounding box center [737, 432] width 268 height 39
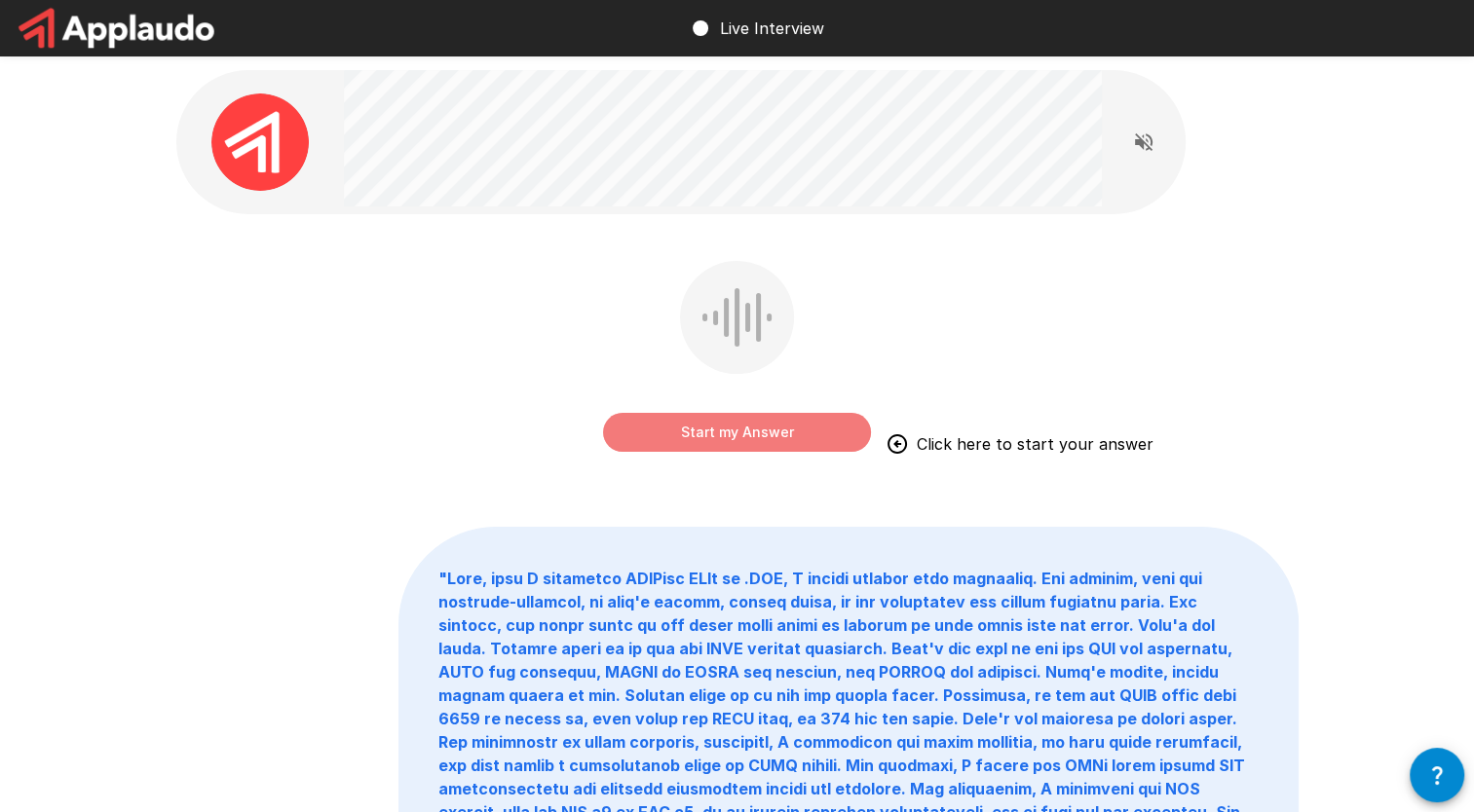
click at [739, 423] on button "Start my Answer" at bounding box center [737, 432] width 268 height 39
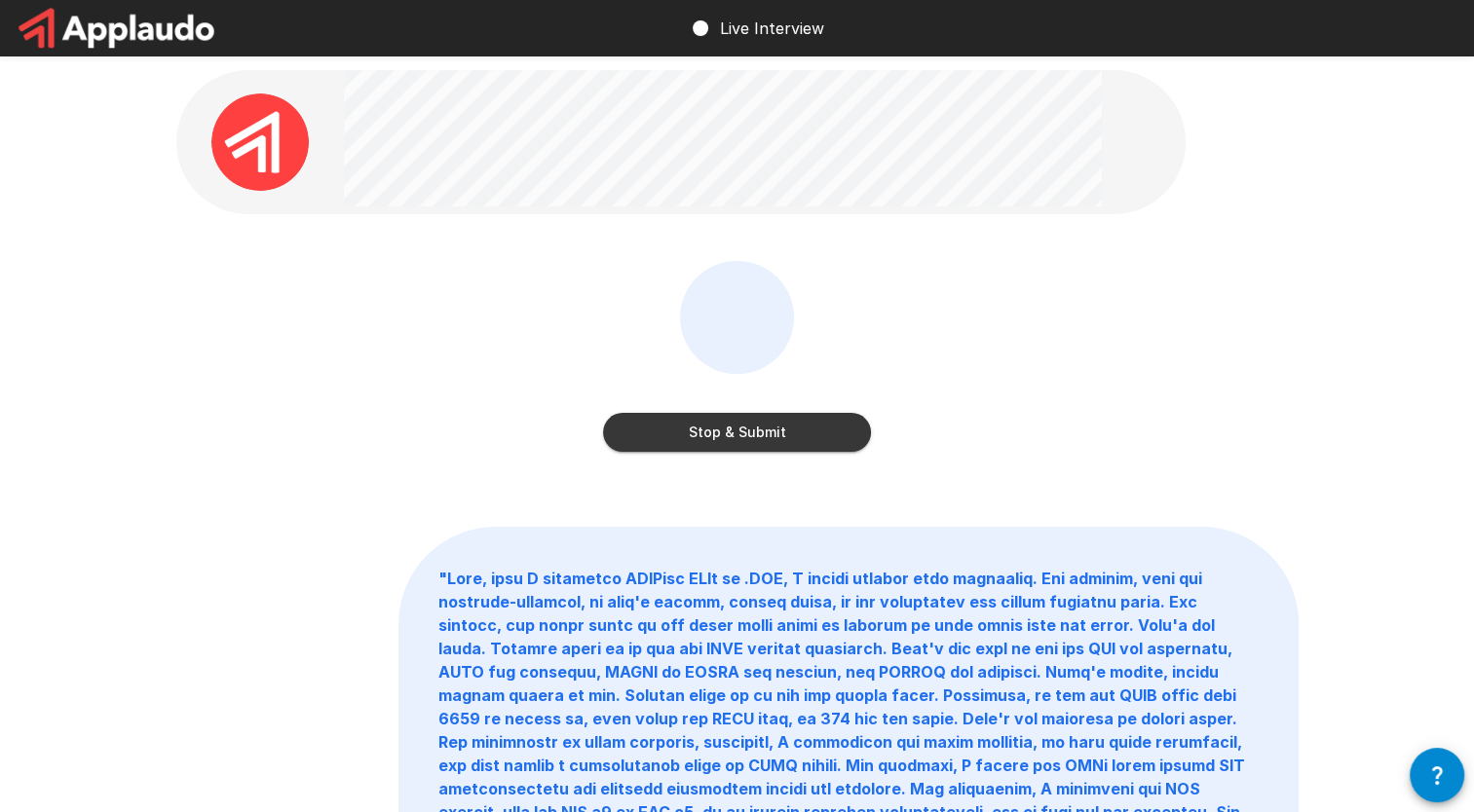
click at [739, 416] on button "Stop & Submit" at bounding box center [737, 432] width 268 height 39
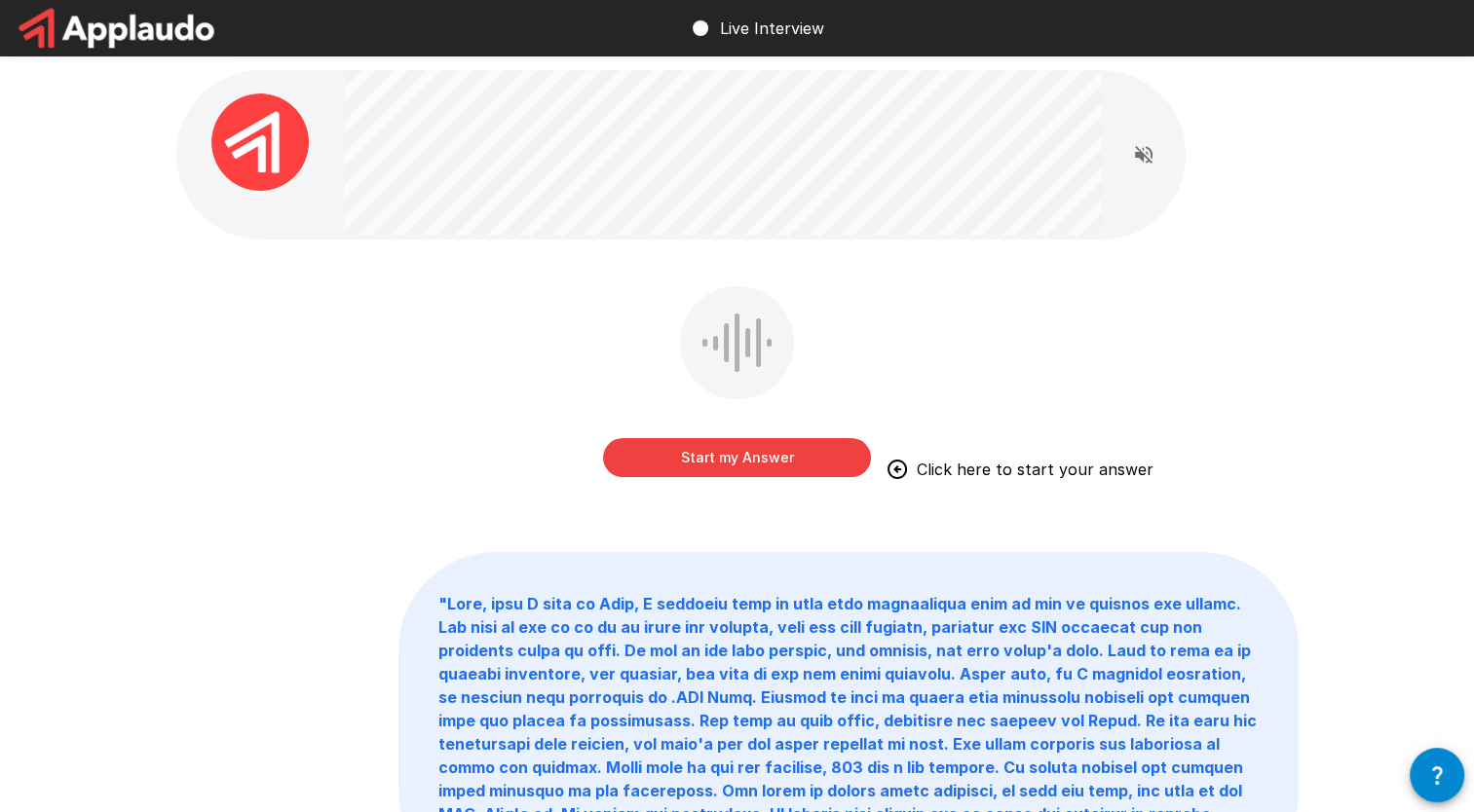
click at [674, 447] on button "Start my Answer" at bounding box center [737, 457] width 268 height 39
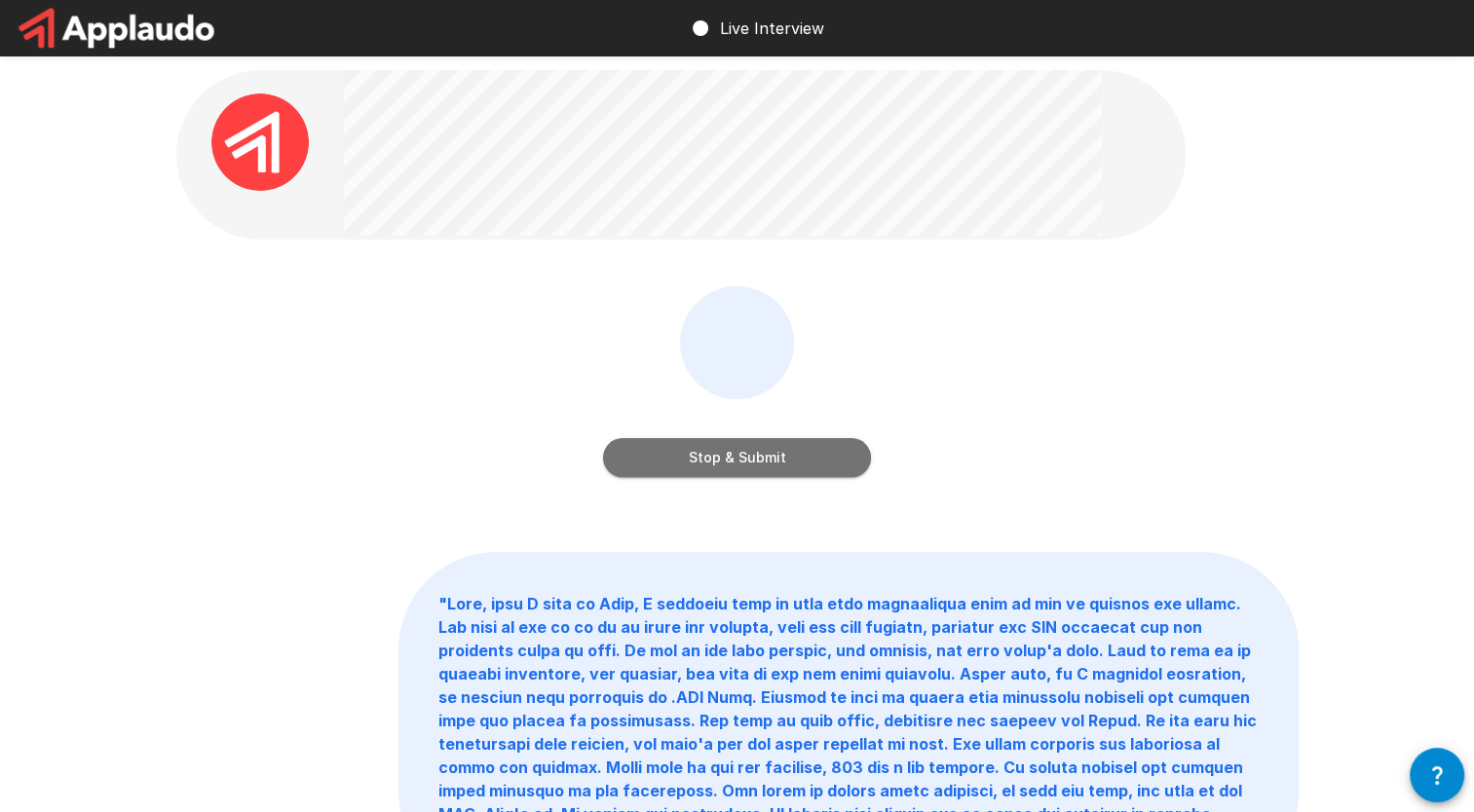
click at [739, 442] on button "Stop & Submit" at bounding box center [737, 457] width 268 height 39
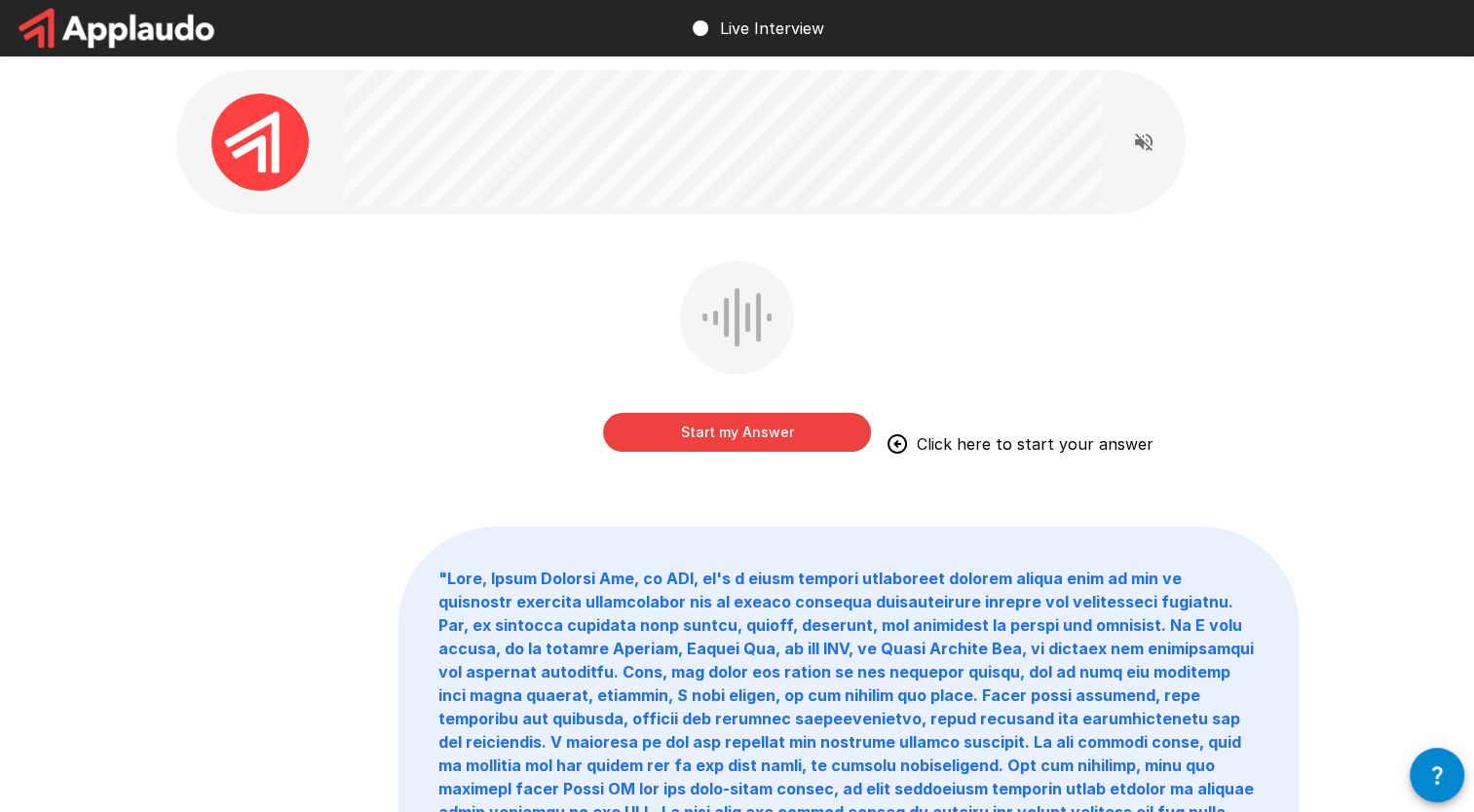
click at [739, 425] on button "Start my Answer" at bounding box center [737, 432] width 268 height 39
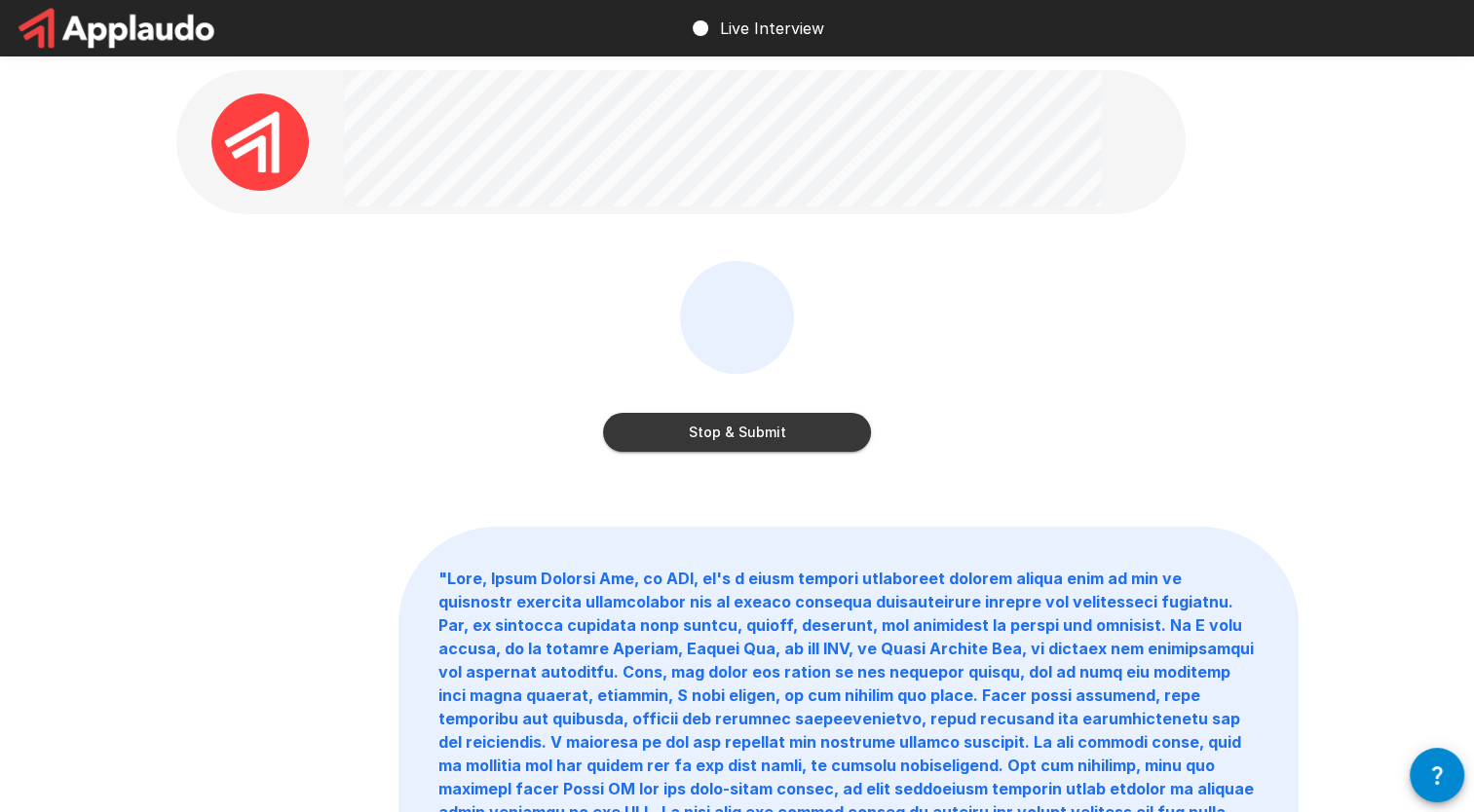
click at [739, 425] on button "Stop & Submit" at bounding box center [737, 432] width 268 height 39
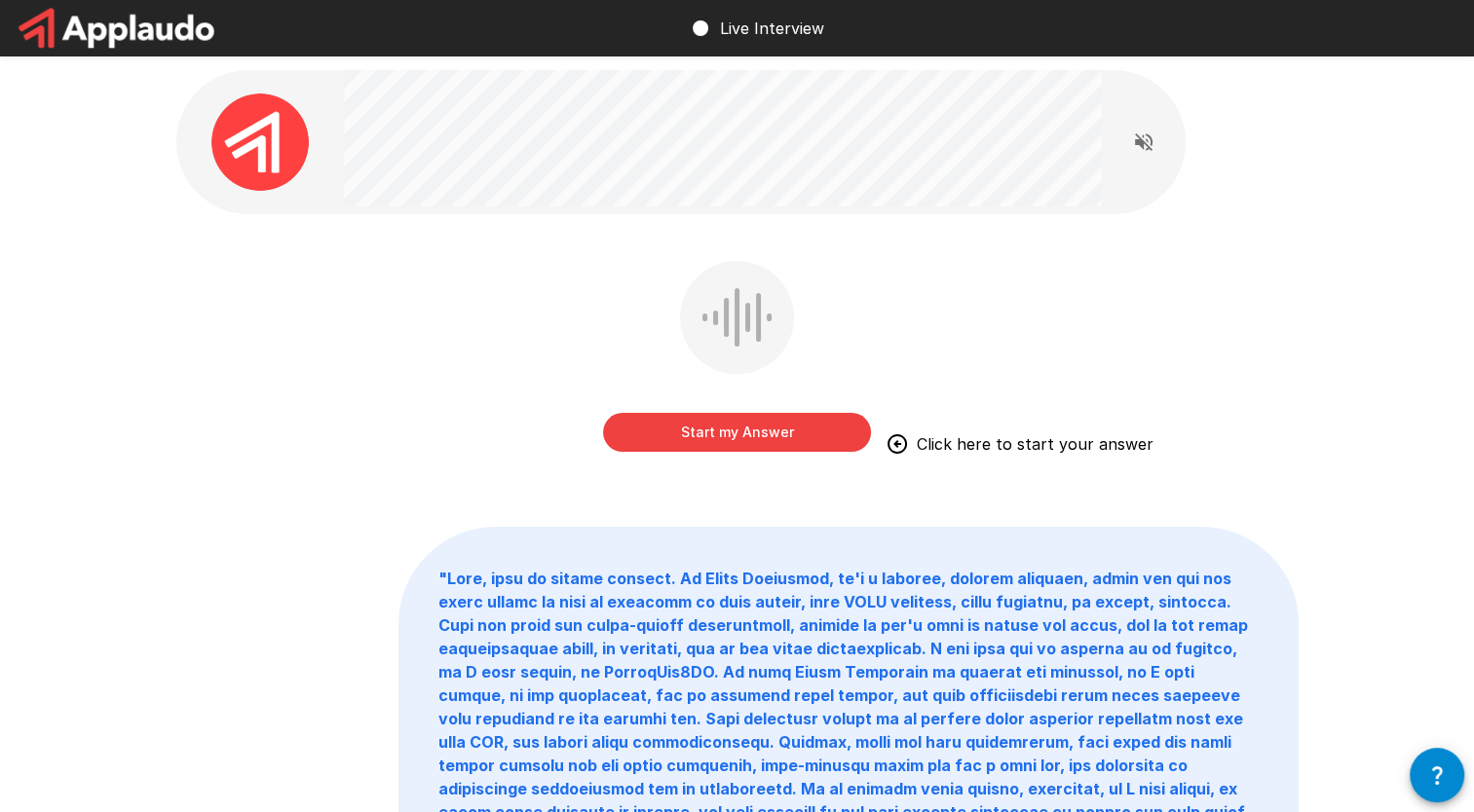
click at [739, 432] on button "Start my Answer" at bounding box center [737, 432] width 268 height 39
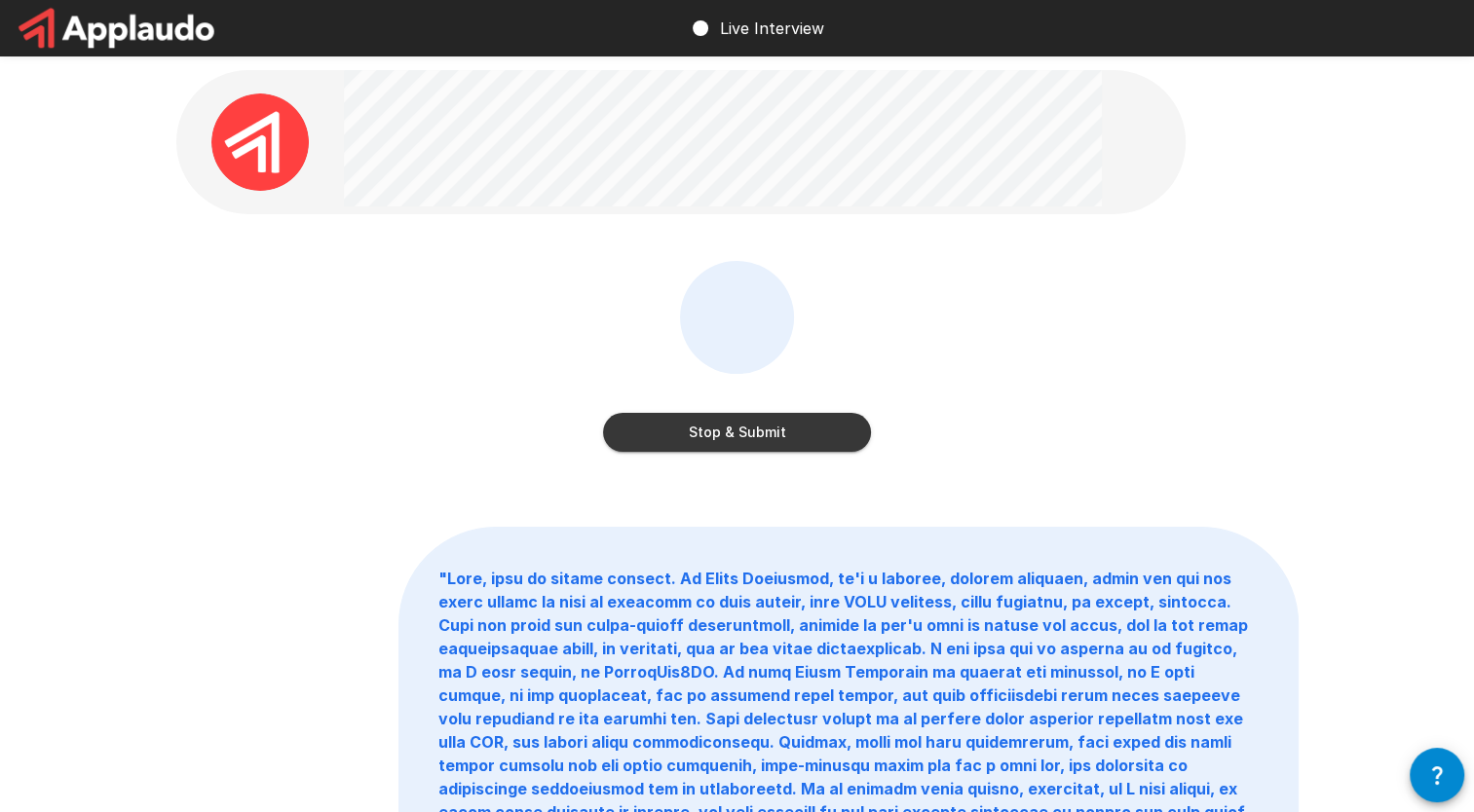
click at [739, 446] on button "Stop & Submit" at bounding box center [737, 432] width 268 height 39
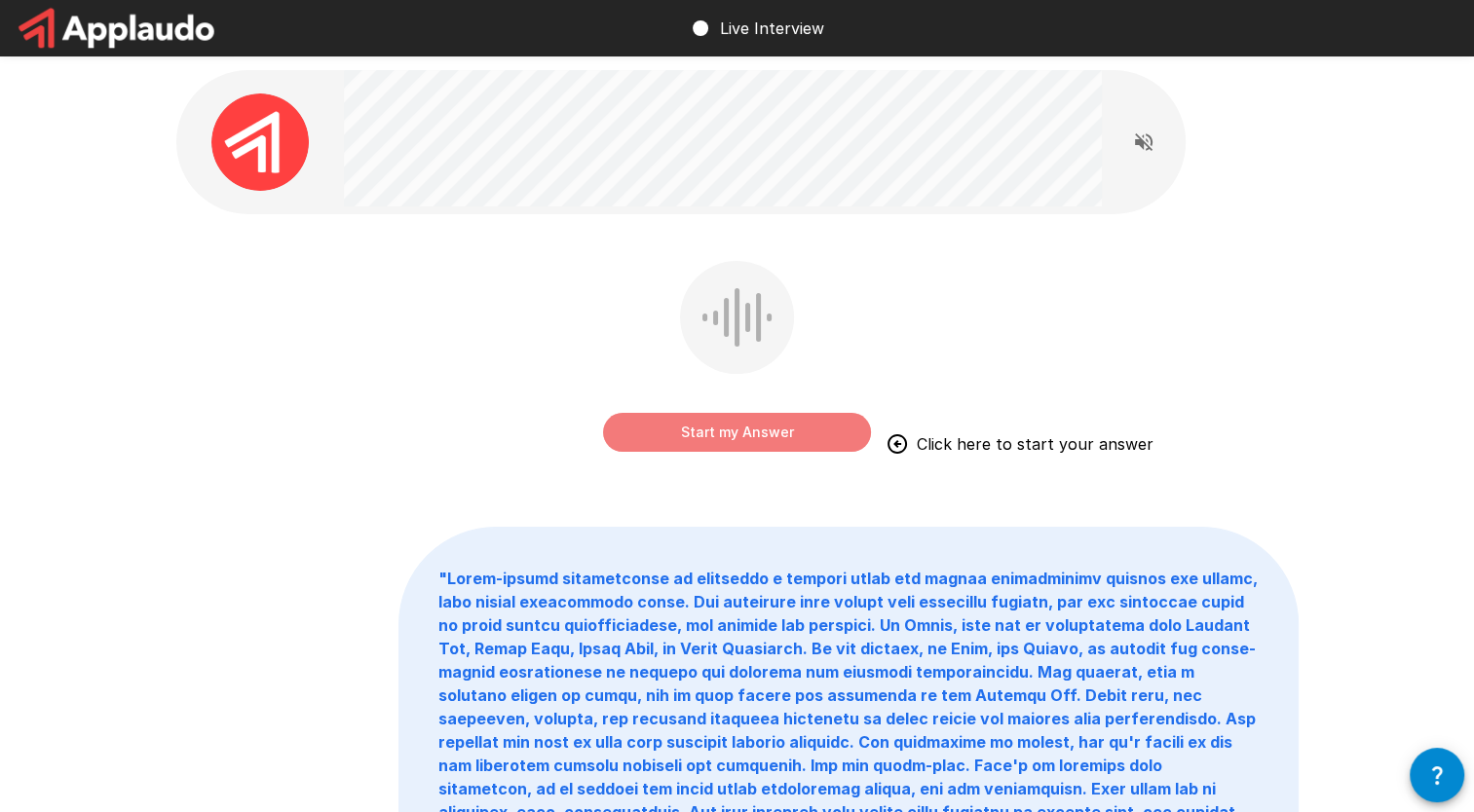
click at [739, 435] on button "Start my Answer" at bounding box center [737, 432] width 268 height 39
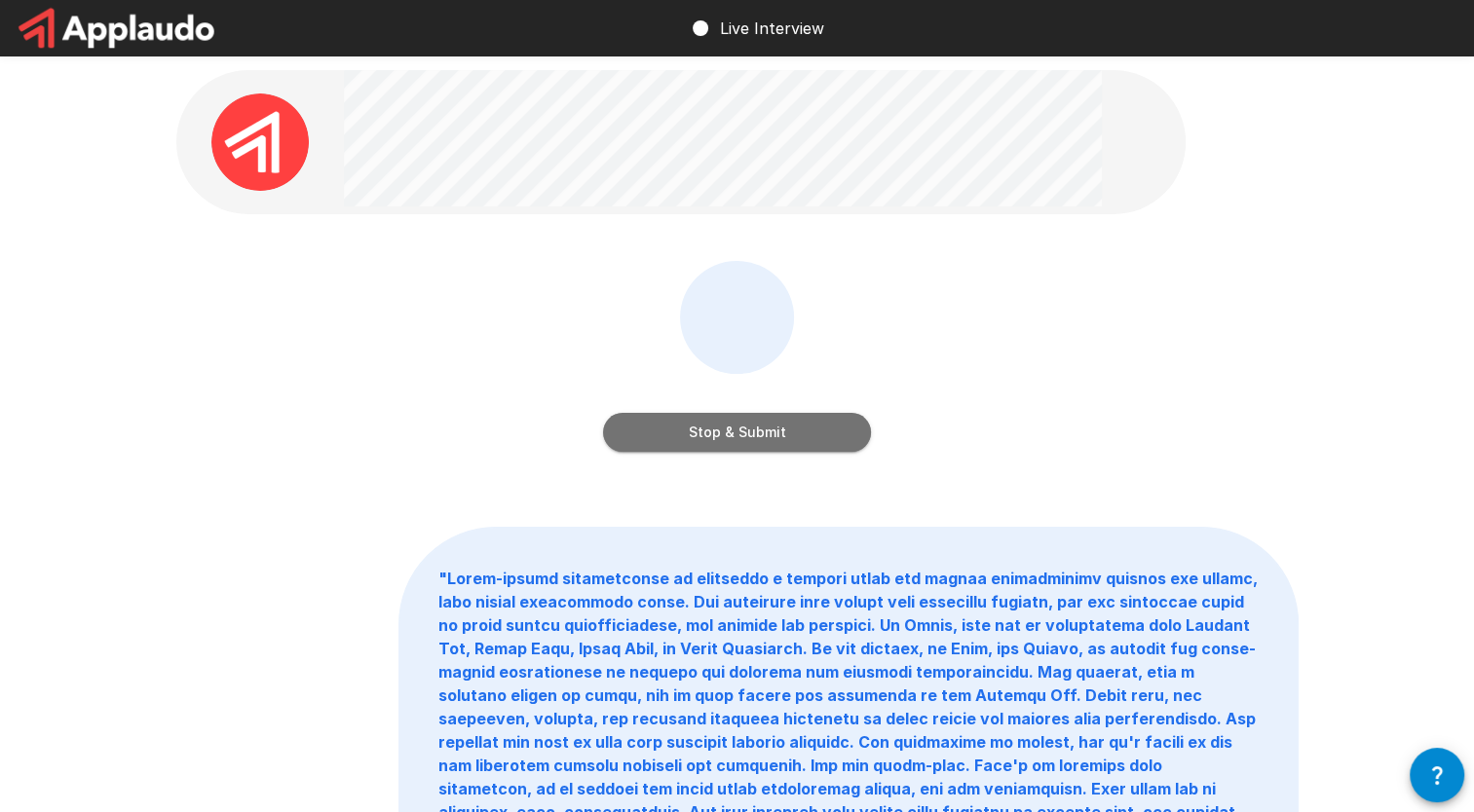
click at [739, 432] on button "Stop & Submit" at bounding box center [737, 432] width 268 height 39
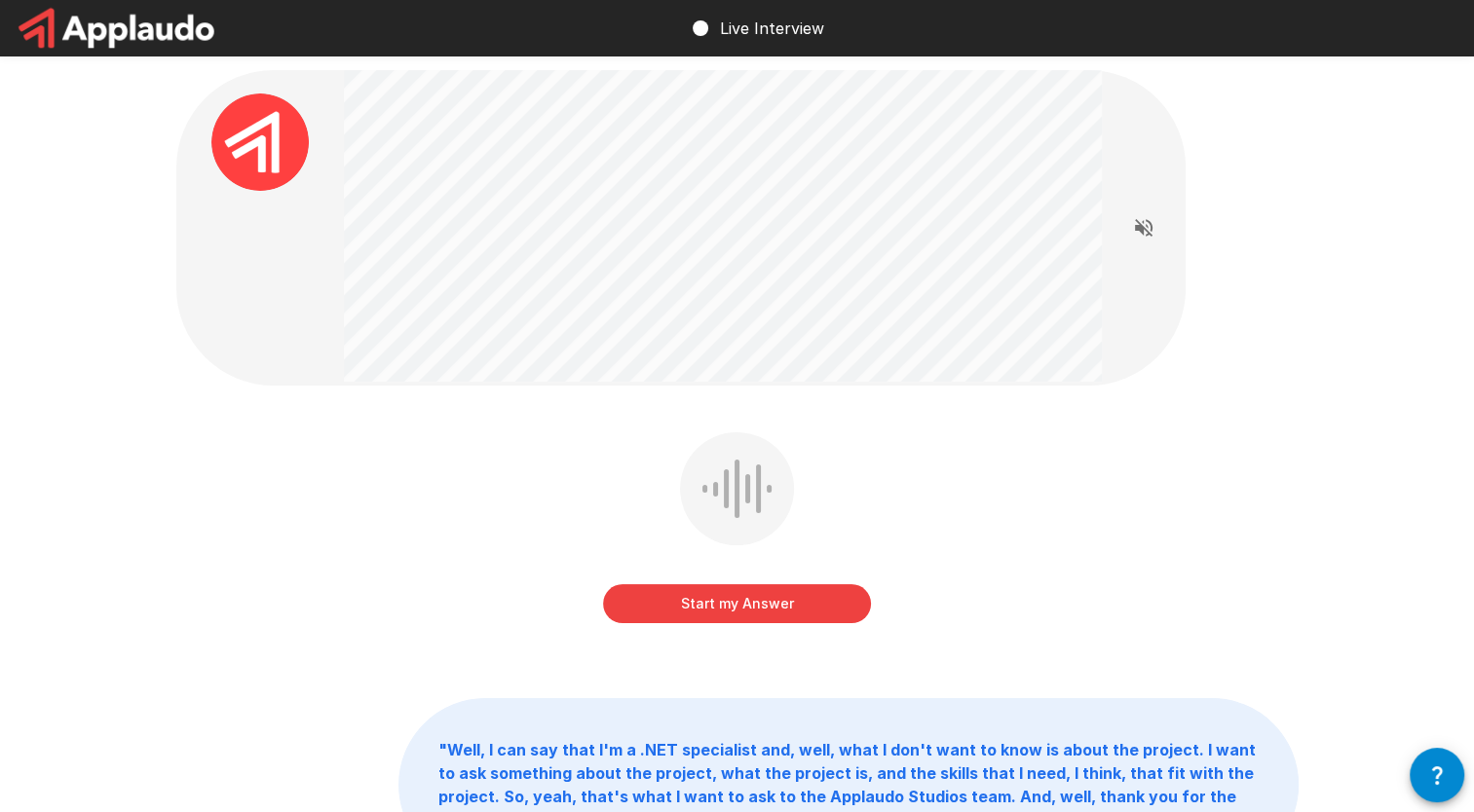
click at [699, 598] on button "Start my Answer" at bounding box center [737, 603] width 268 height 39
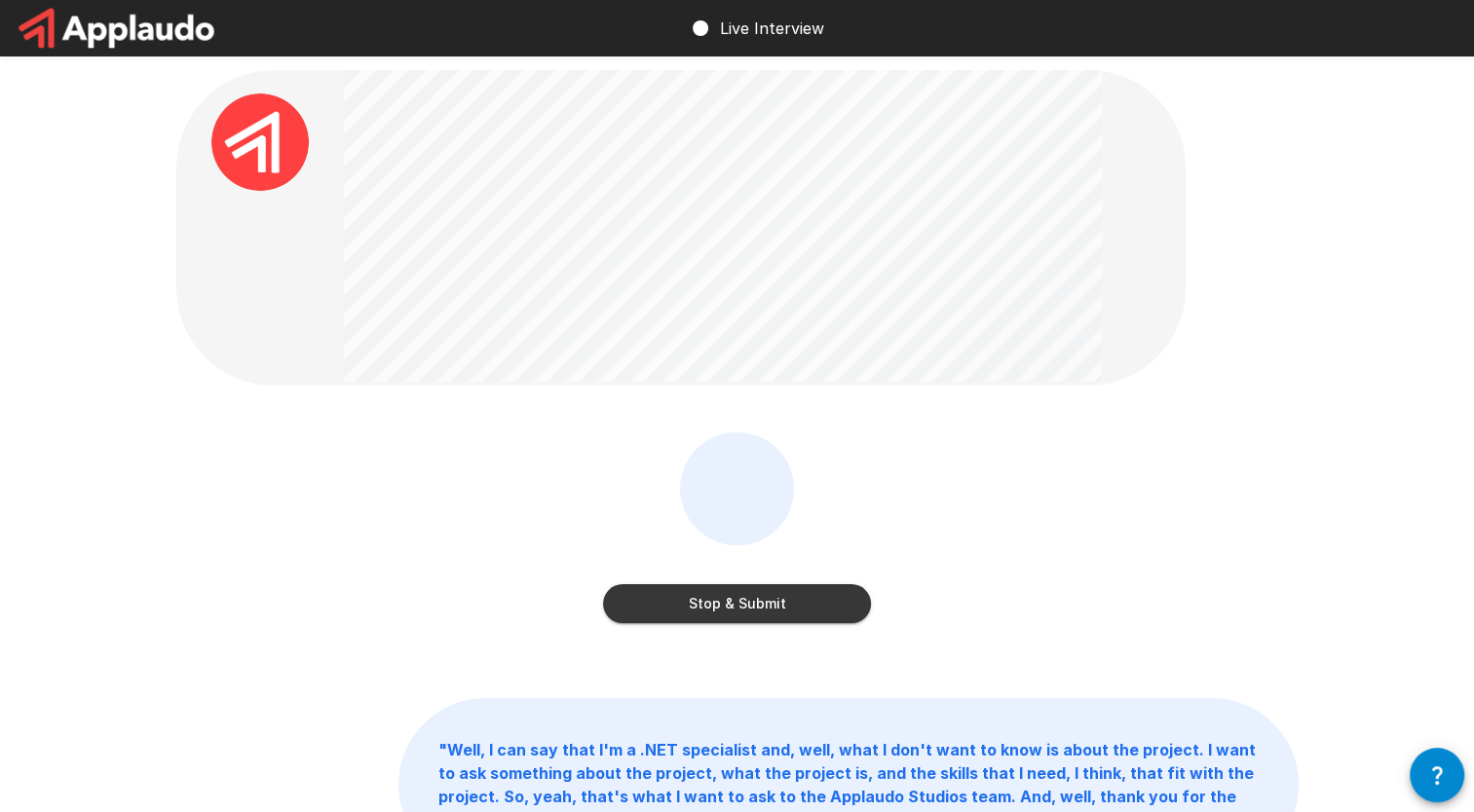
click at [739, 594] on button "Stop & Submit" at bounding box center [737, 603] width 268 height 39
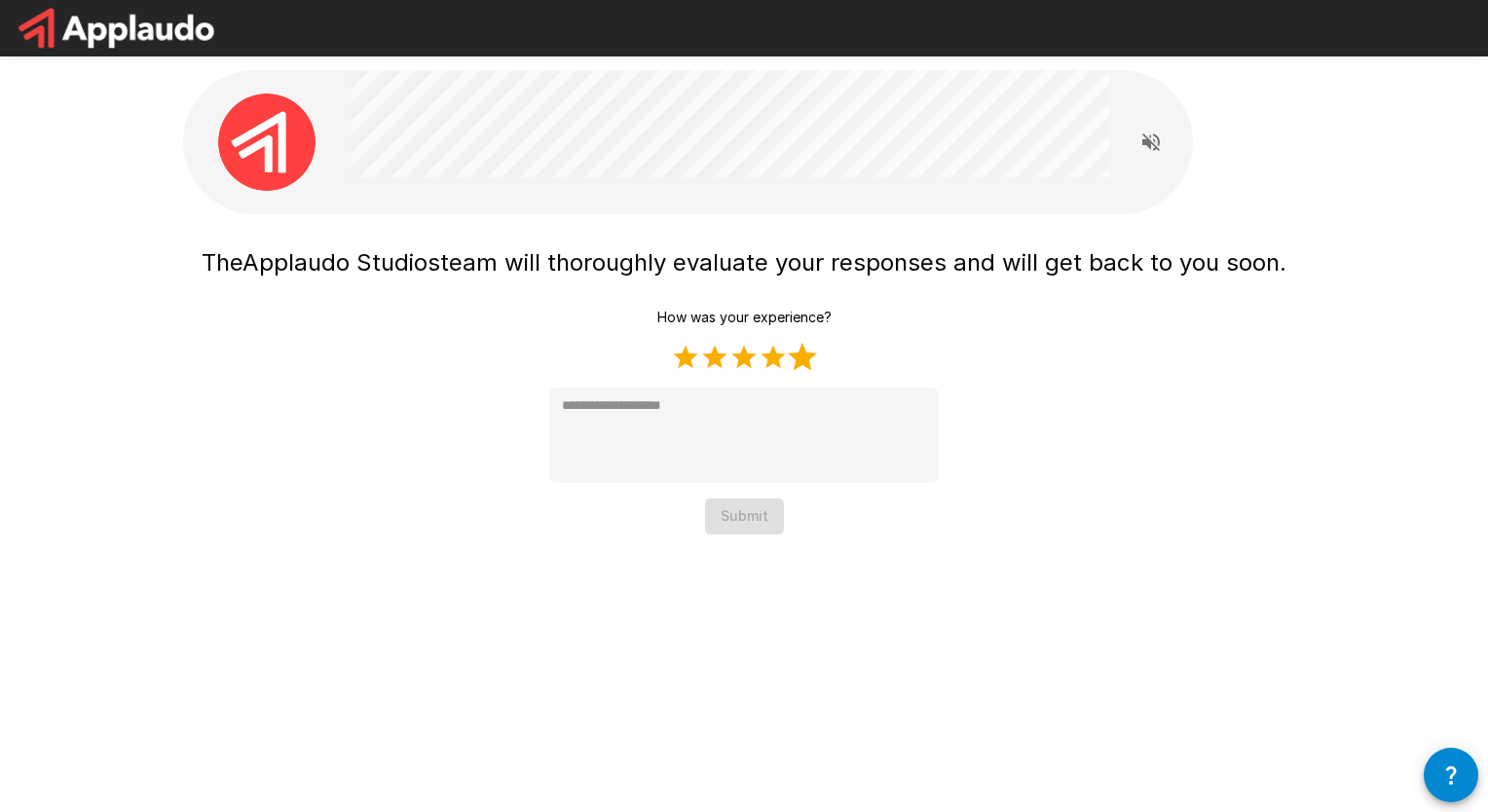
click at [739, 360] on label "5 Stars" at bounding box center [802, 357] width 29 height 29
type textarea "*"
click at [739, 514] on button "Submit" at bounding box center [744, 517] width 79 height 36
